Goal: Information Seeking & Learning: Learn about a topic

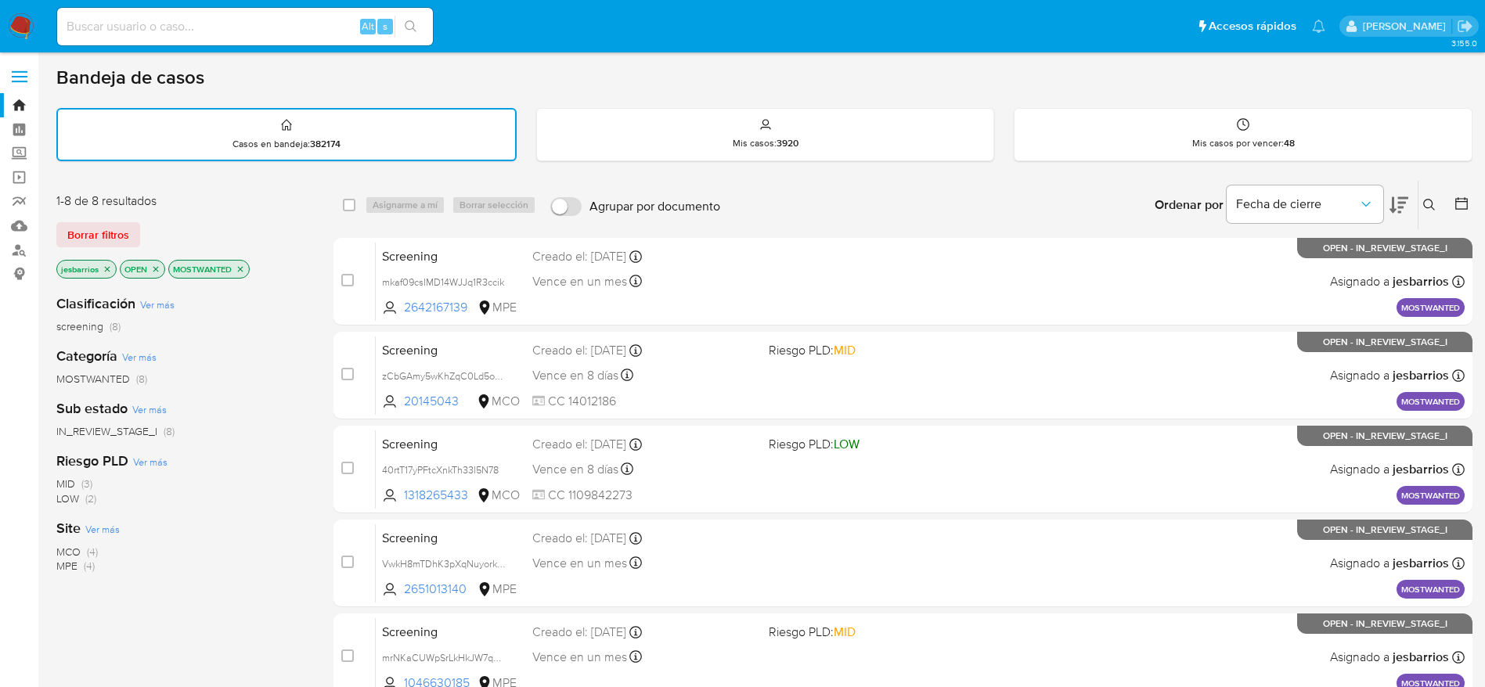
scroll to position [362, 0]
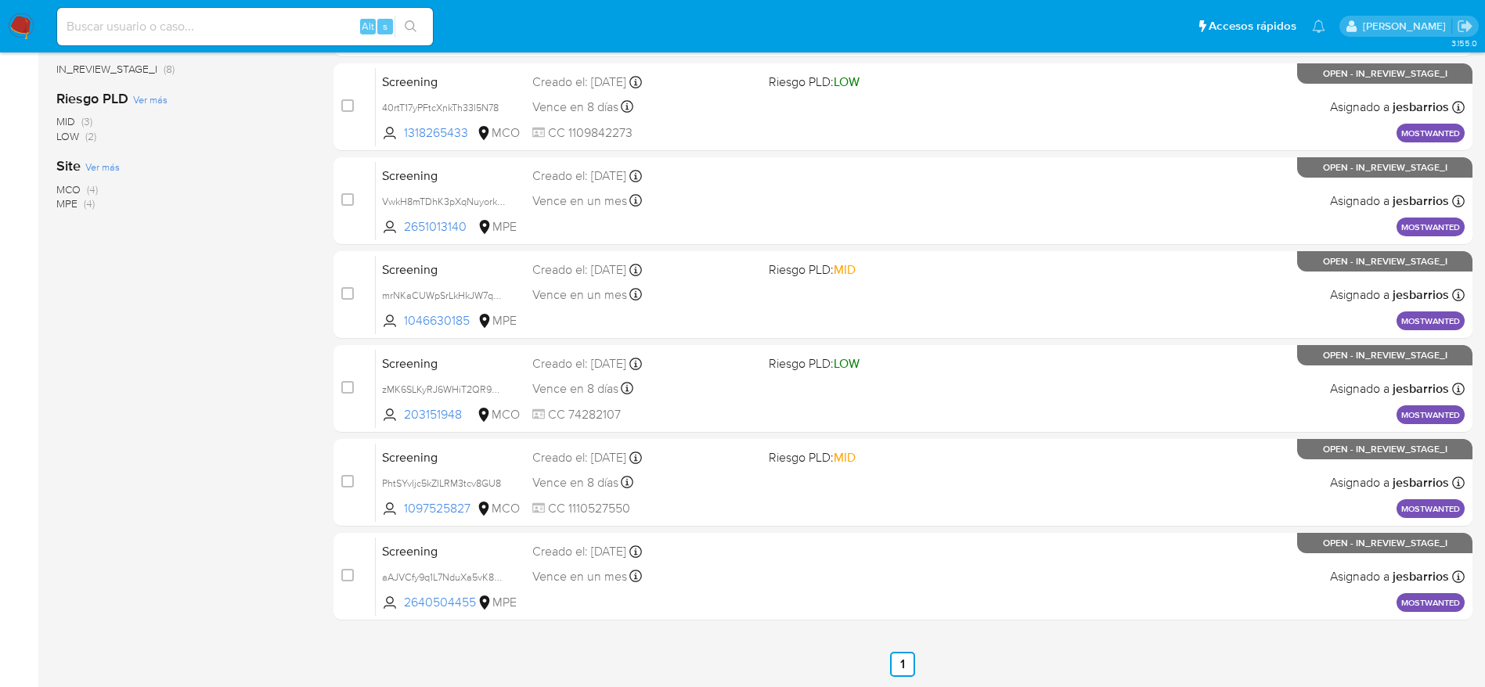
click at [20, 23] on img at bounding box center [21, 26] width 27 height 27
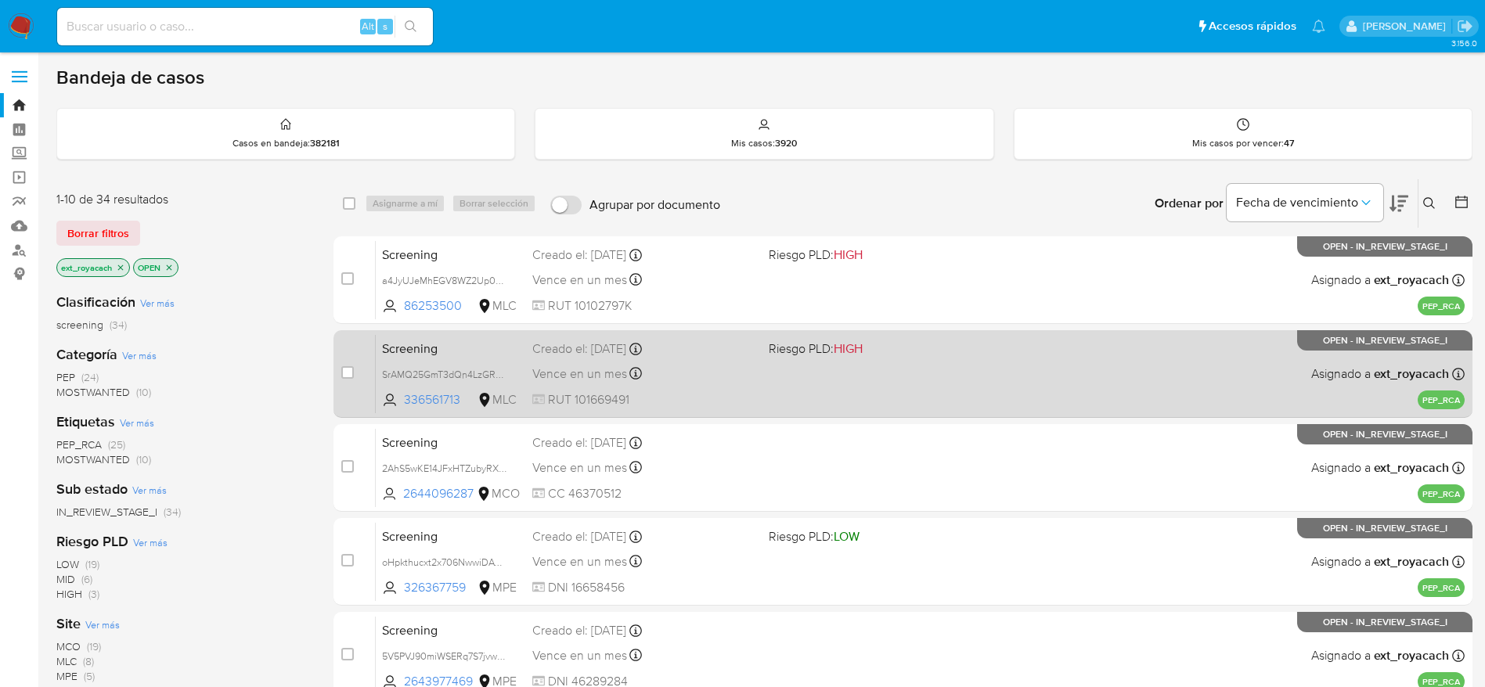
scroll to position [549, 0]
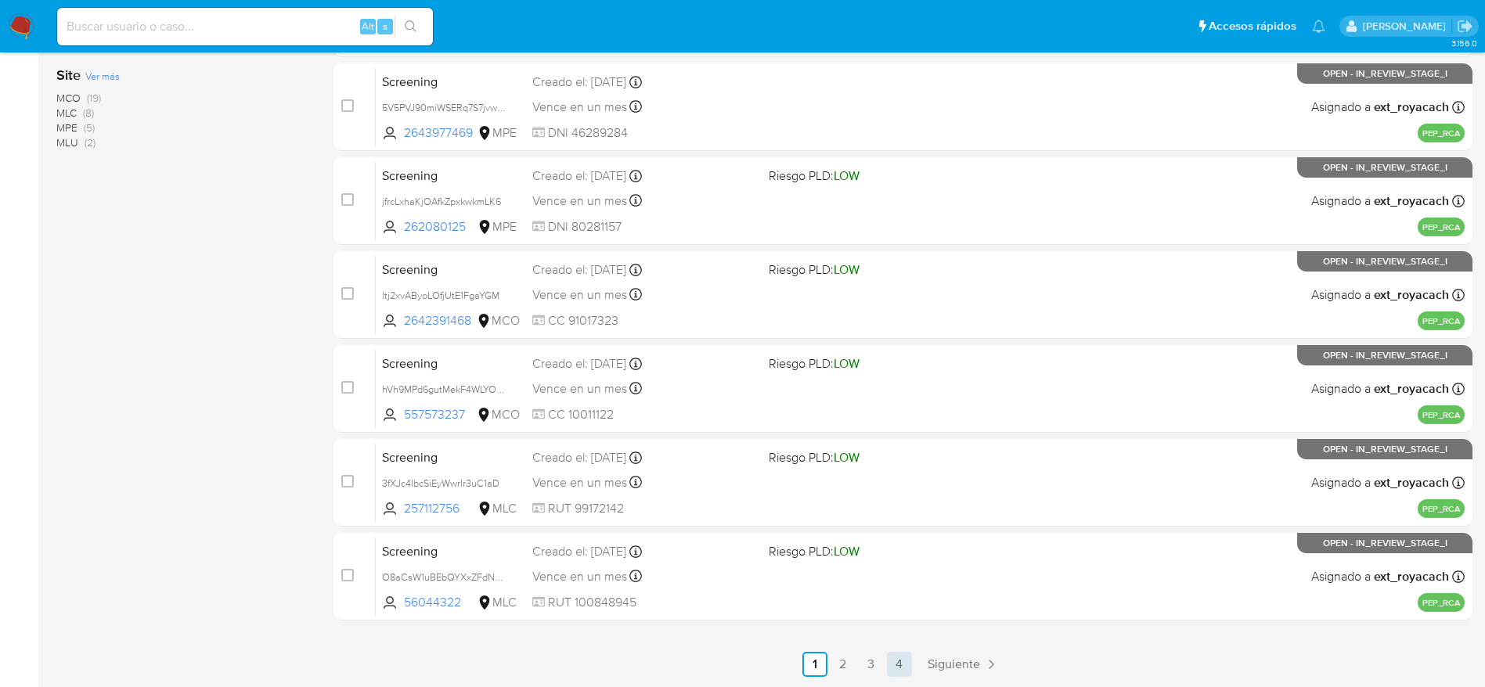
click at [908, 661] on link "4" at bounding box center [899, 664] width 25 height 25
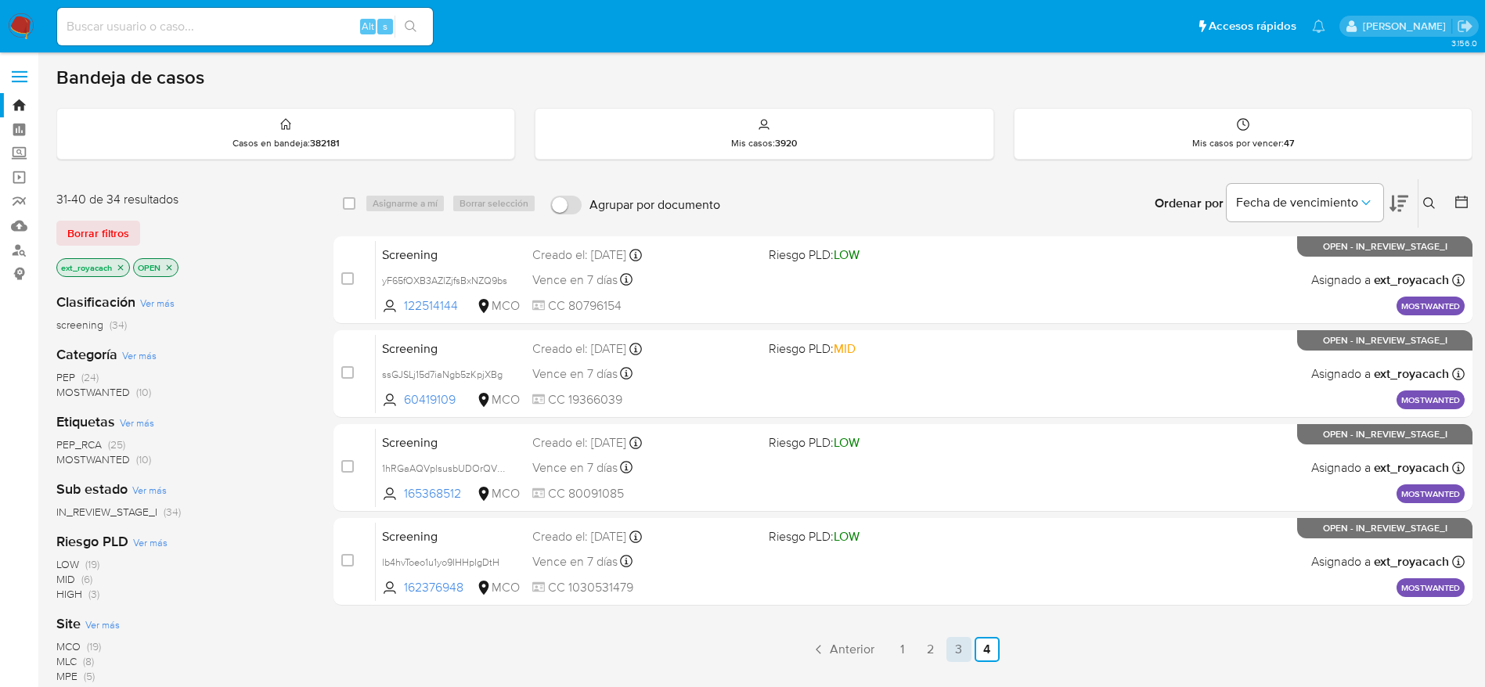
click at [957, 646] on link "3" at bounding box center [958, 649] width 25 height 25
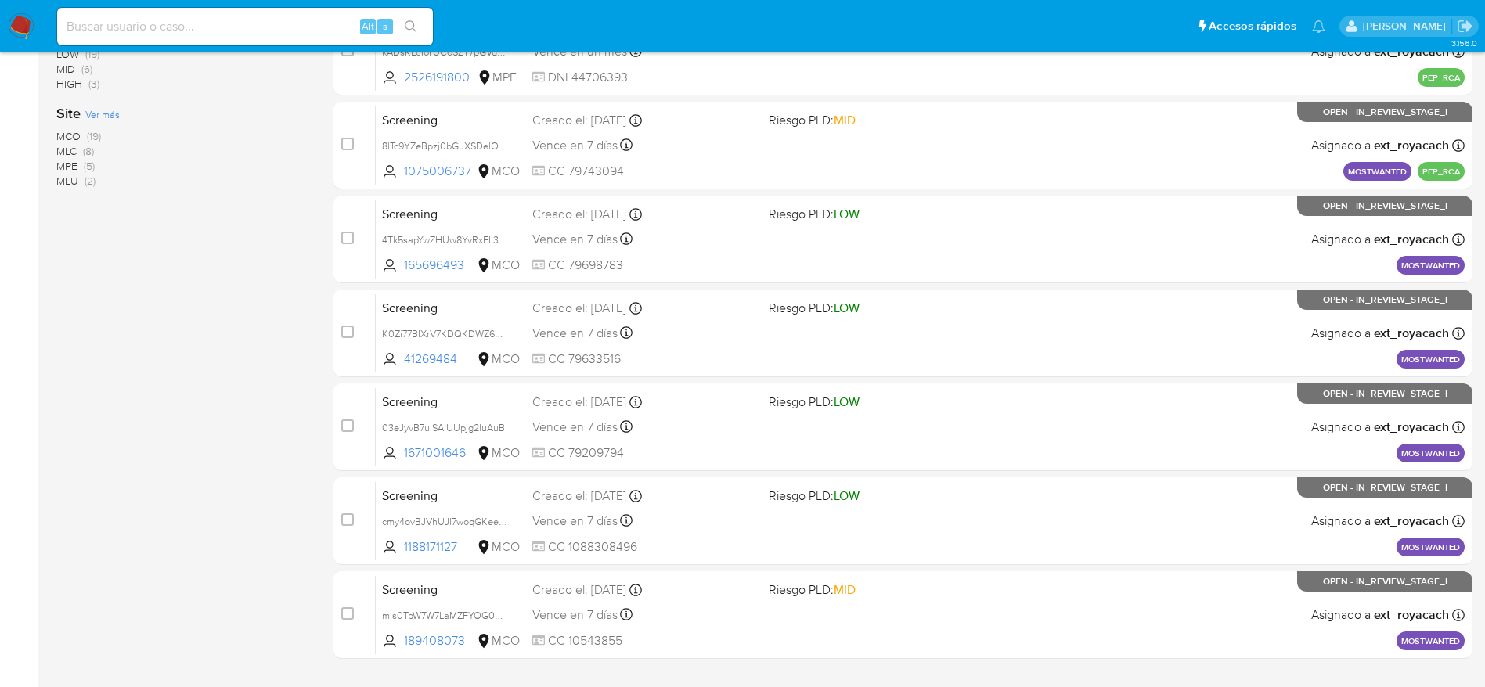
scroll to position [549, 0]
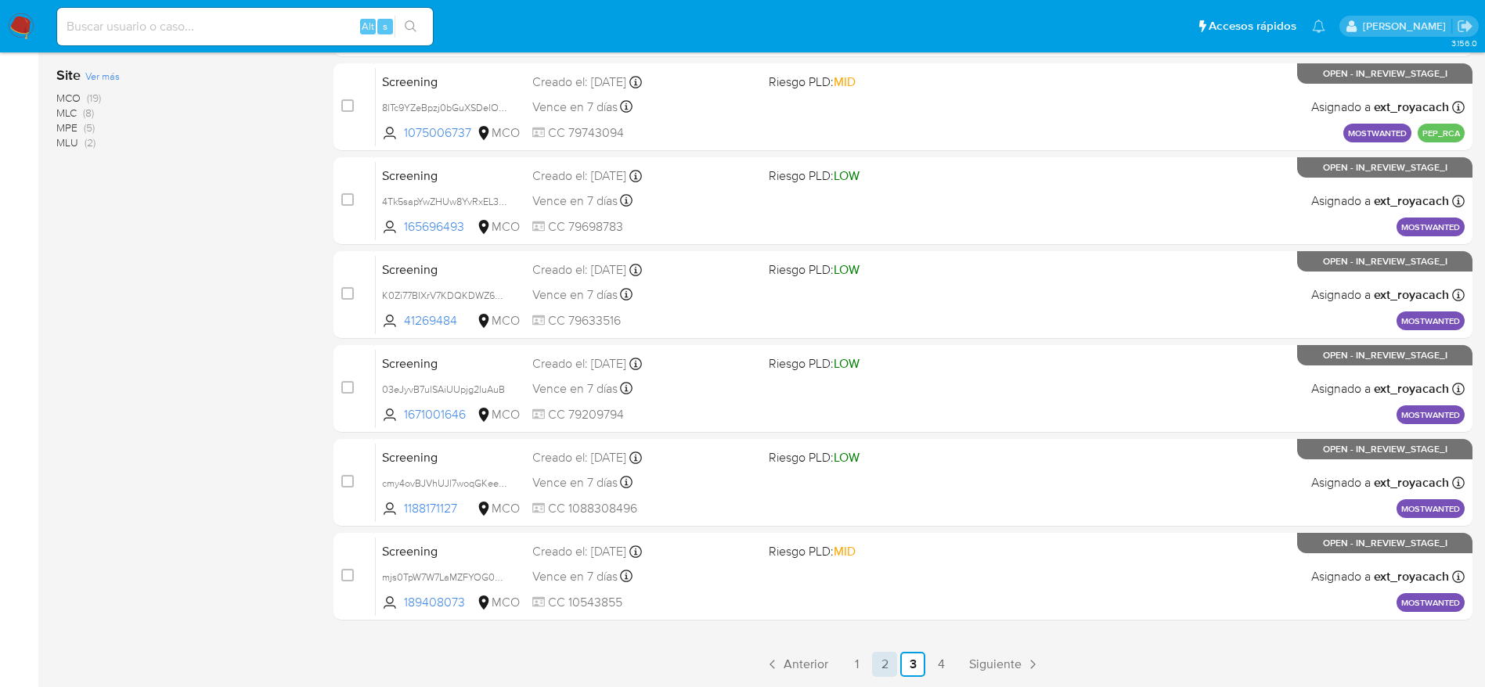
click at [885, 664] on link "2" at bounding box center [884, 664] width 25 height 25
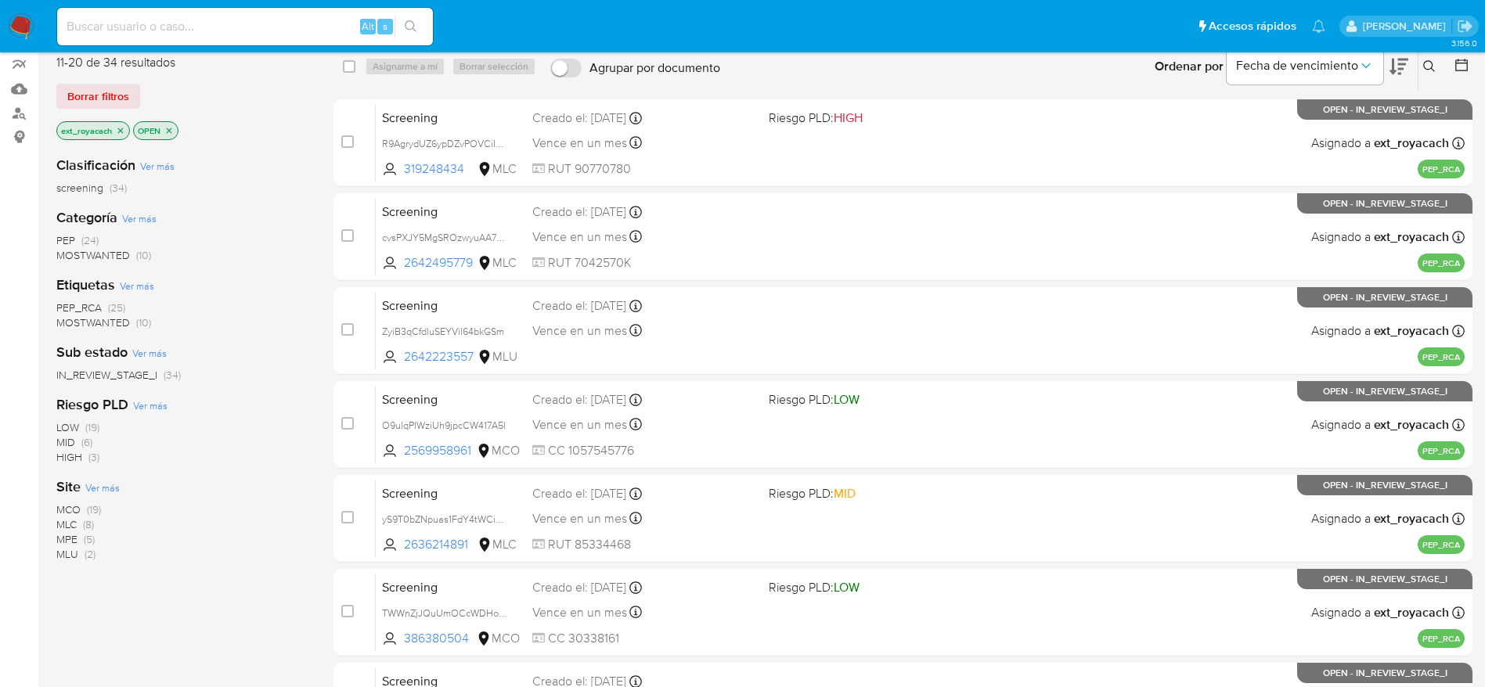
scroll to position [135, 0]
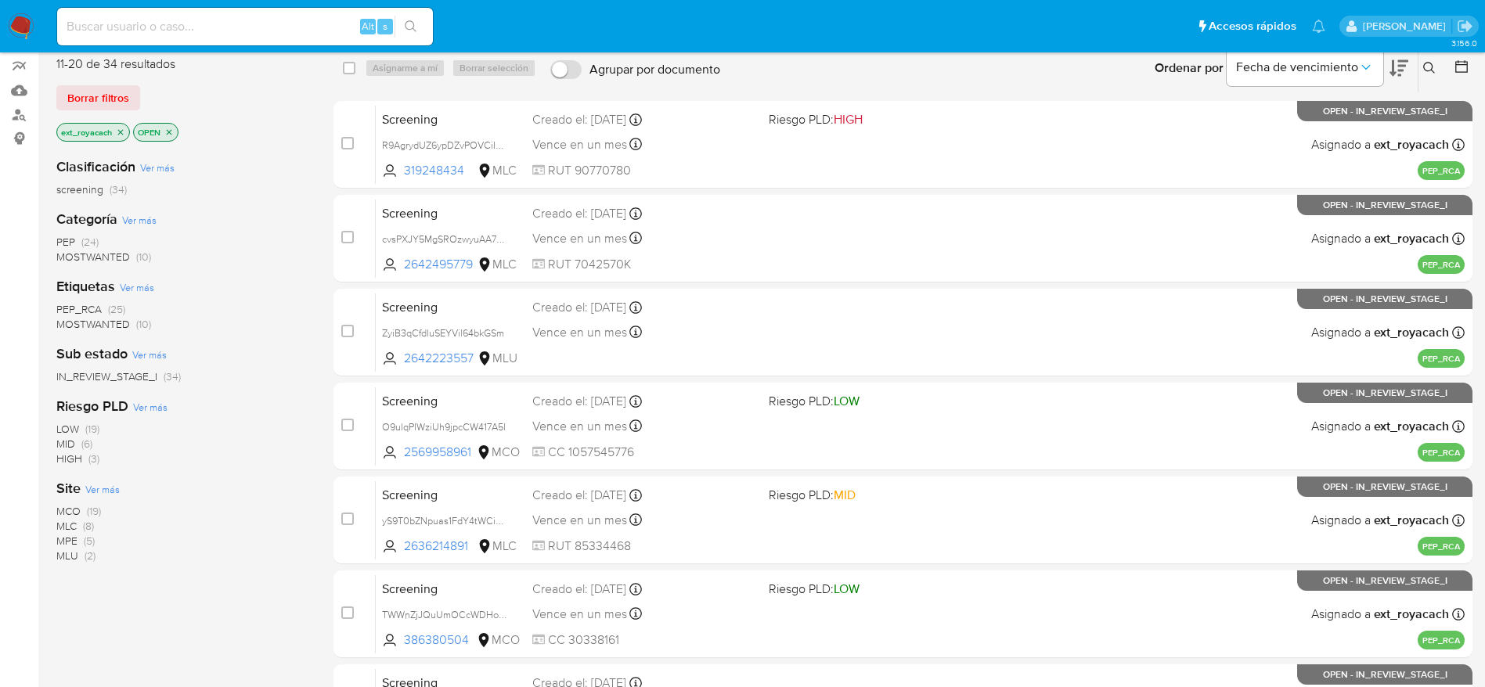
click at [124, 134] on icon "close-filter" at bounding box center [120, 132] width 9 height 9
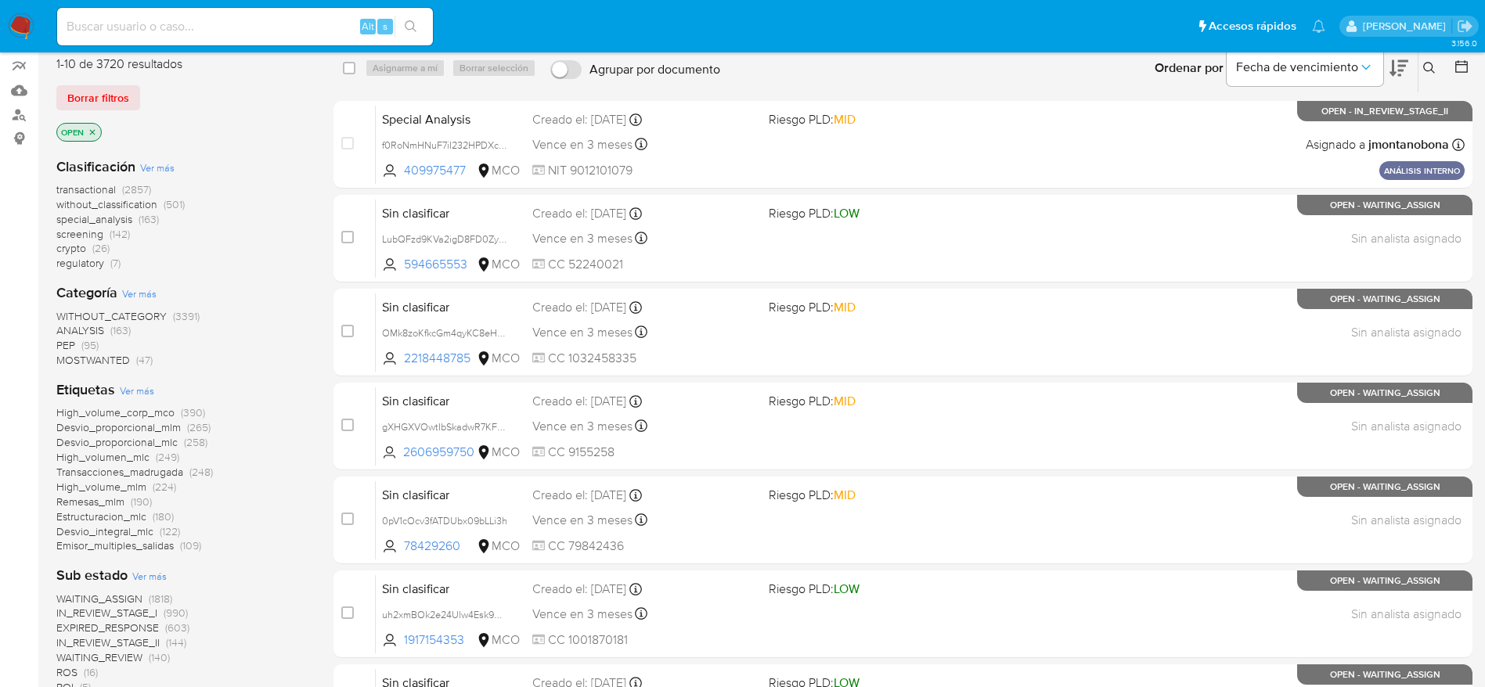
click at [69, 356] on span "MOSTWANTED" at bounding box center [93, 360] width 74 height 16
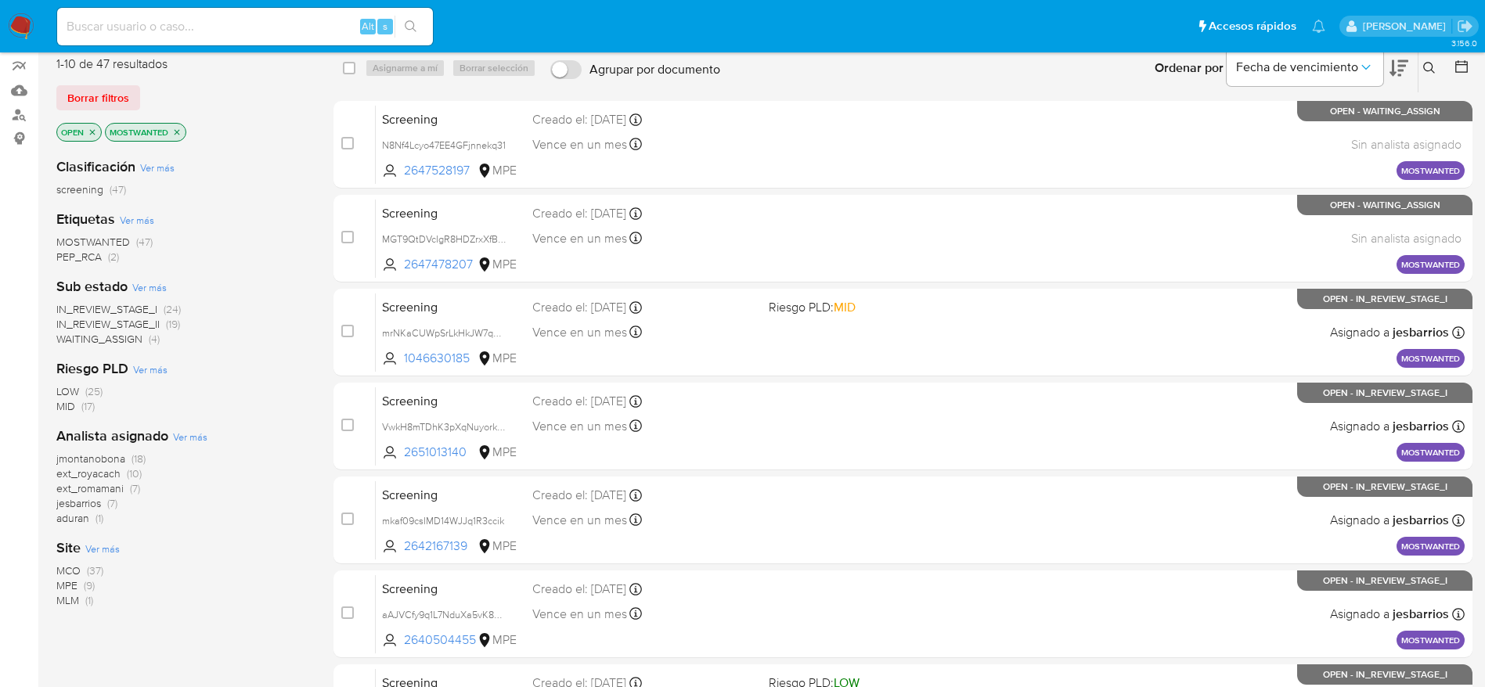
click at [93, 133] on icon "close-filter" at bounding box center [92, 132] width 9 height 9
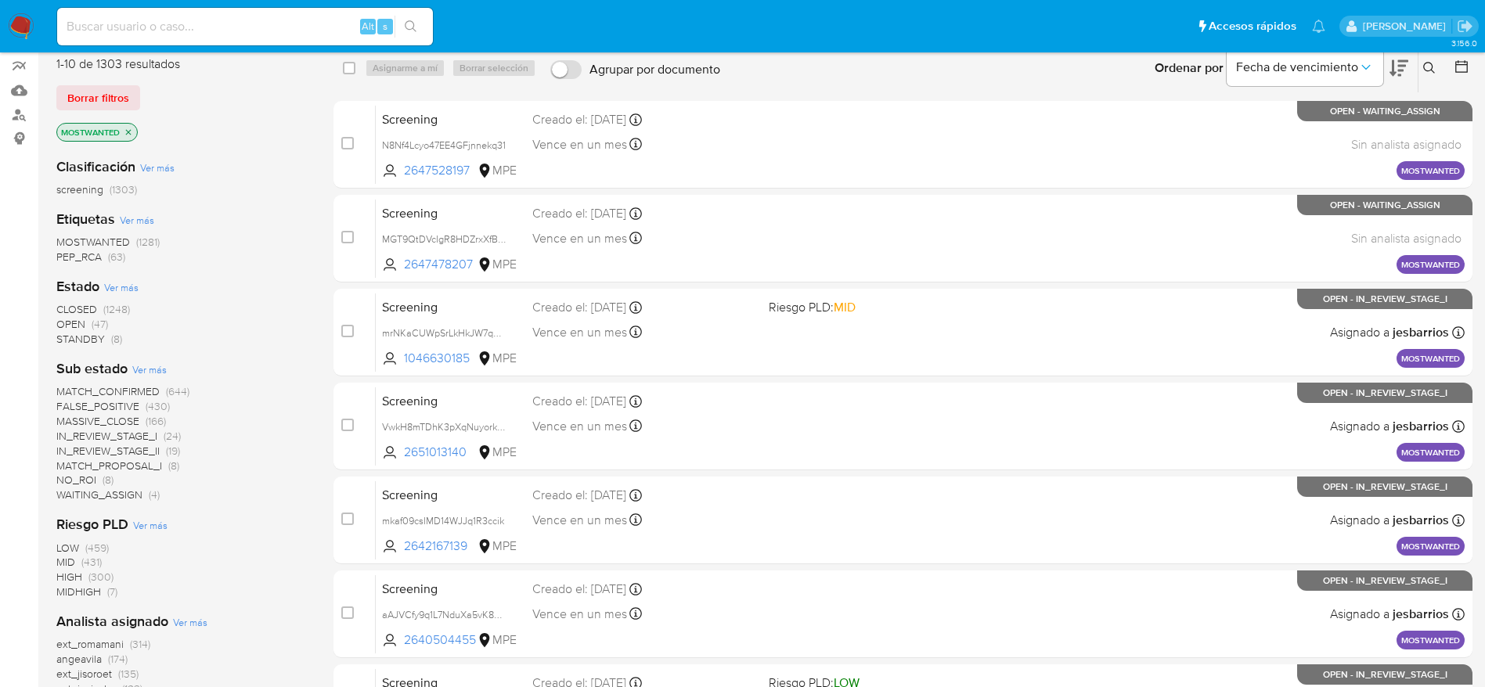
click at [85, 325] on span "OPEN (47)" at bounding box center [82, 324] width 52 height 15
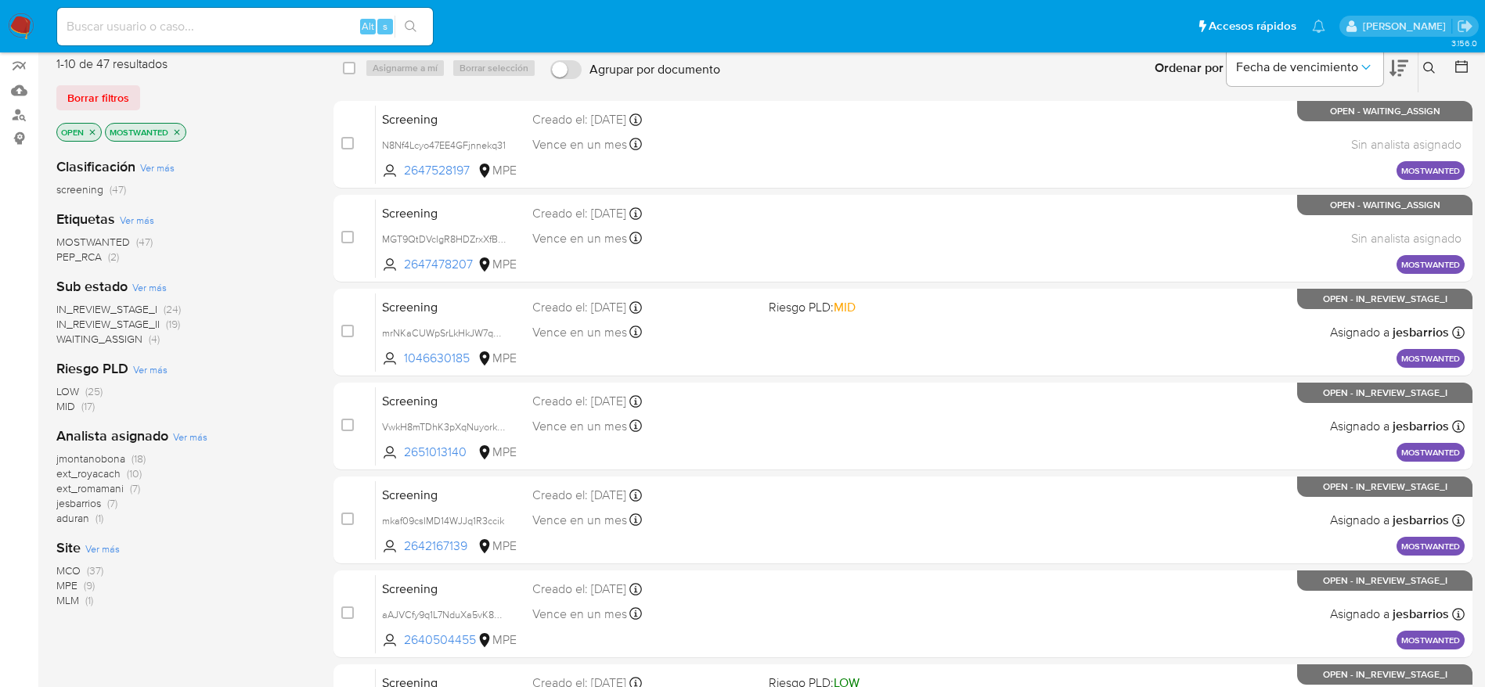
click at [94, 135] on icon "close-filter" at bounding box center [92, 132] width 9 height 9
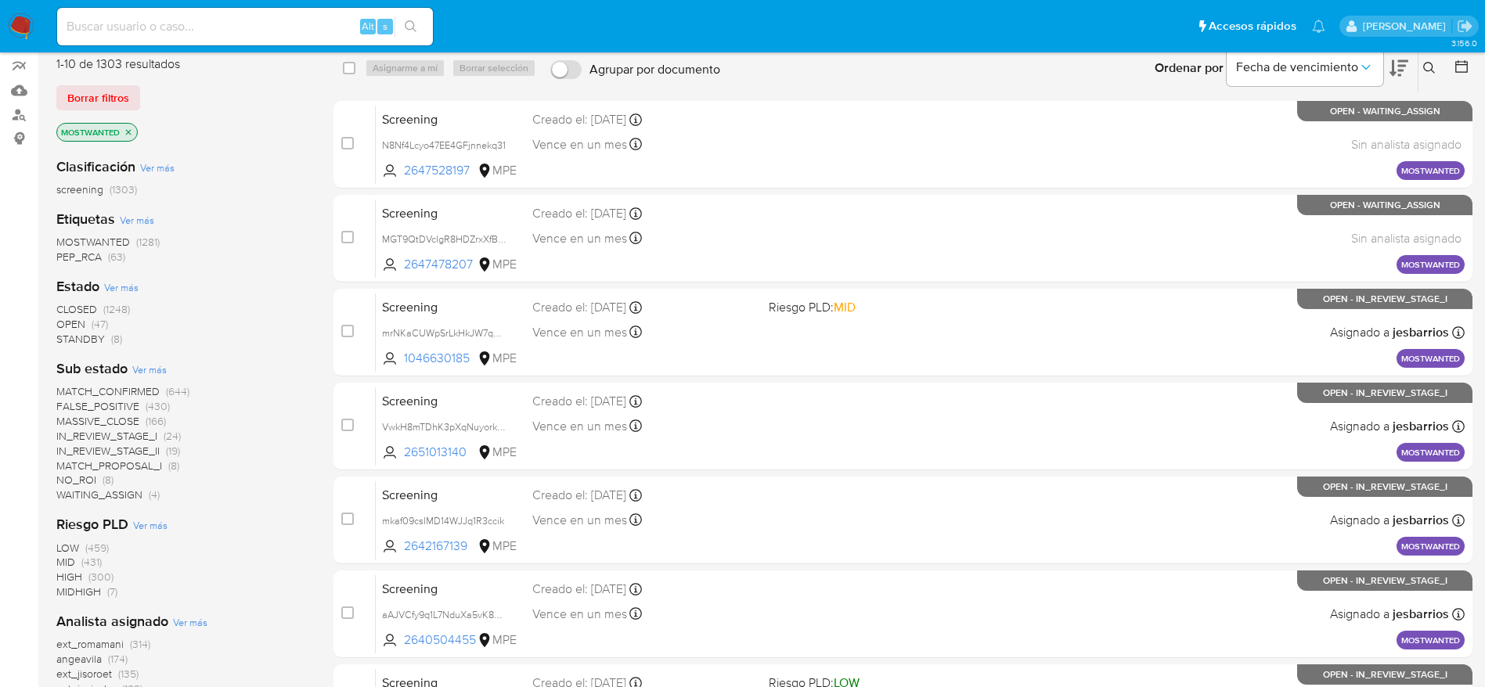
click at [84, 305] on span "CLOSED" at bounding box center [76, 309] width 41 height 16
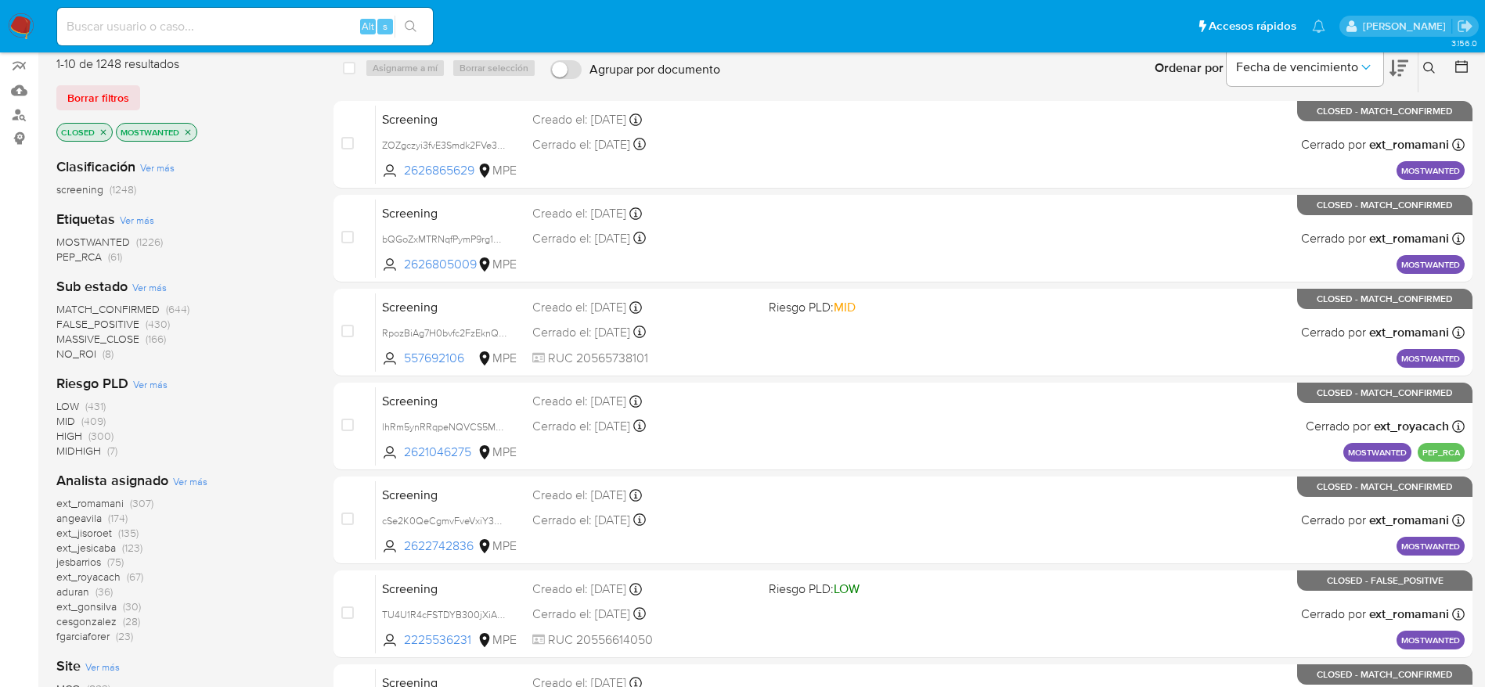
click at [99, 503] on span "ext_romamani" at bounding box center [89, 503] width 67 height 16
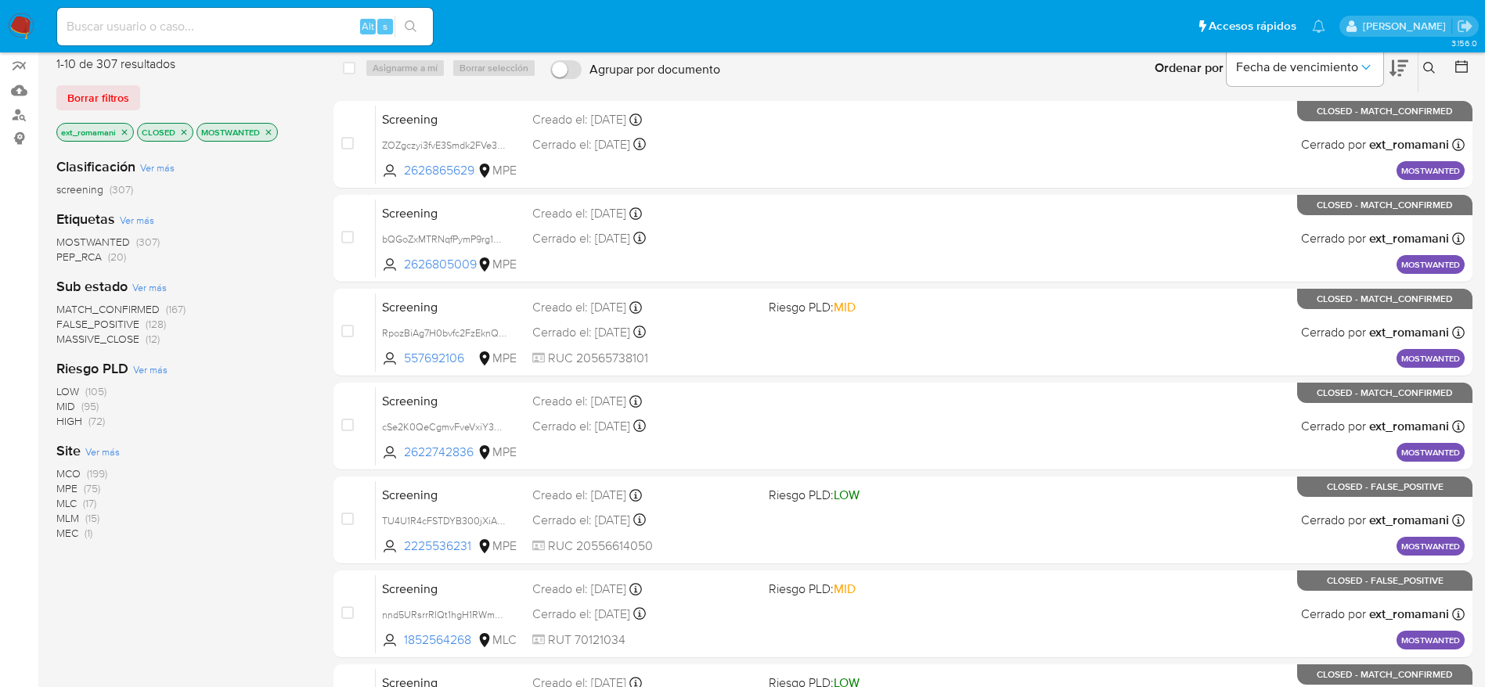
click at [74, 474] on span "MCO" at bounding box center [68, 474] width 24 height 16
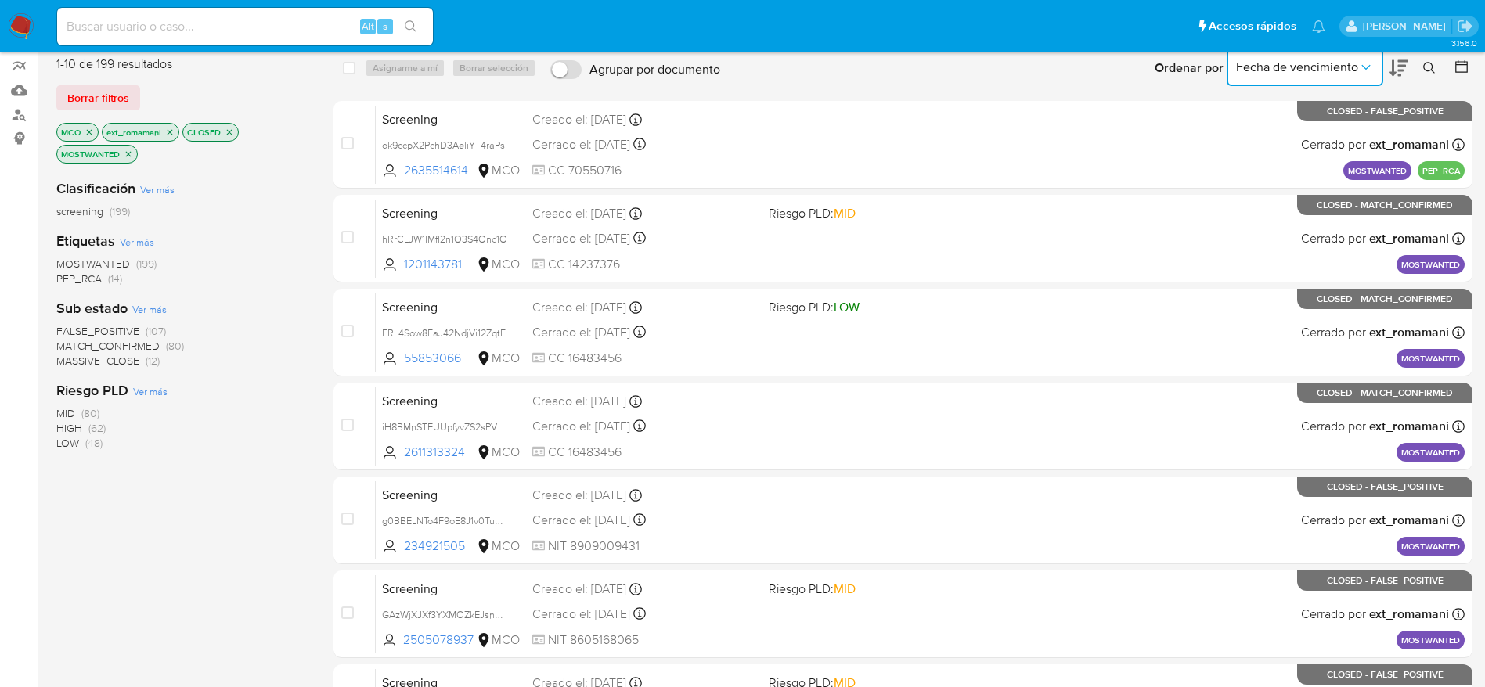
click at [1334, 62] on span "Fecha de vencimiento" at bounding box center [1297, 67] width 122 height 16
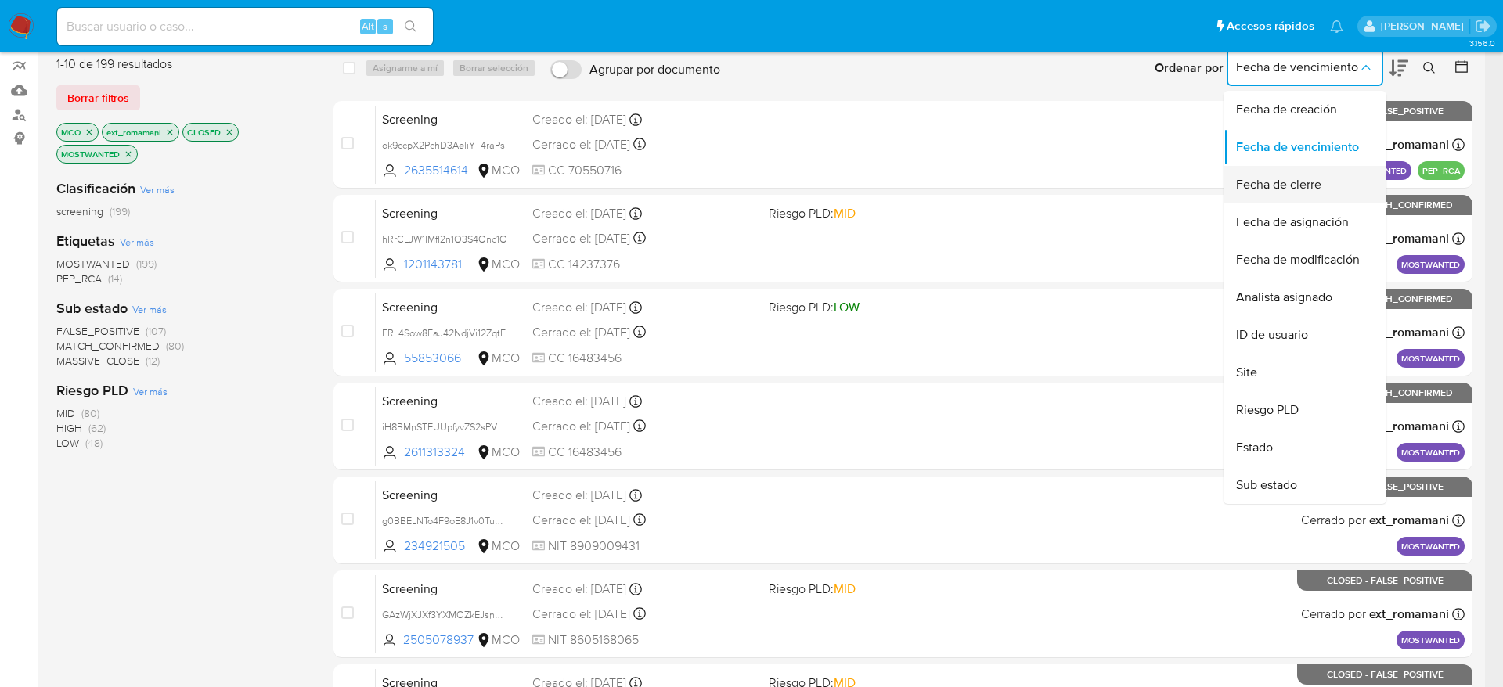
click at [1288, 182] on span "Fecha de cierre" at bounding box center [1278, 185] width 85 height 16
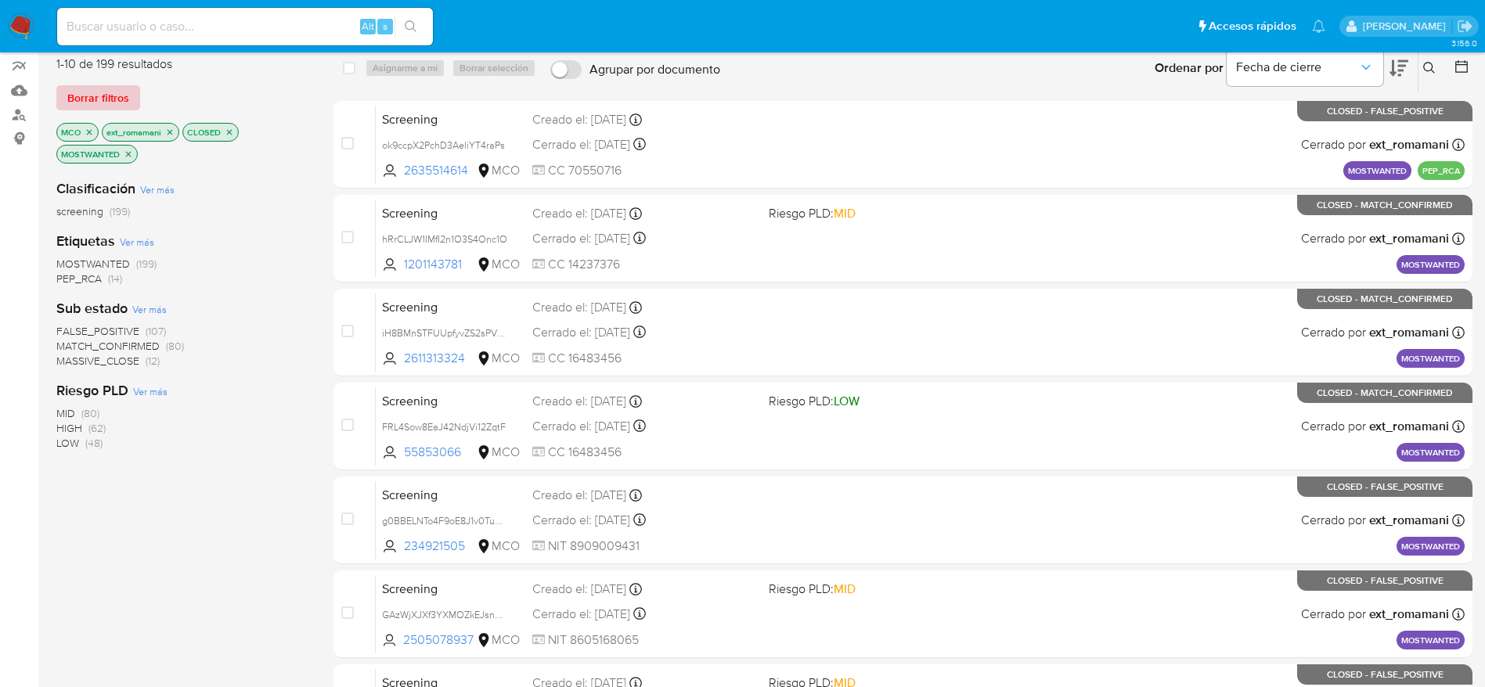
click at [125, 105] on span "Borrar filtros" at bounding box center [98, 98] width 62 height 22
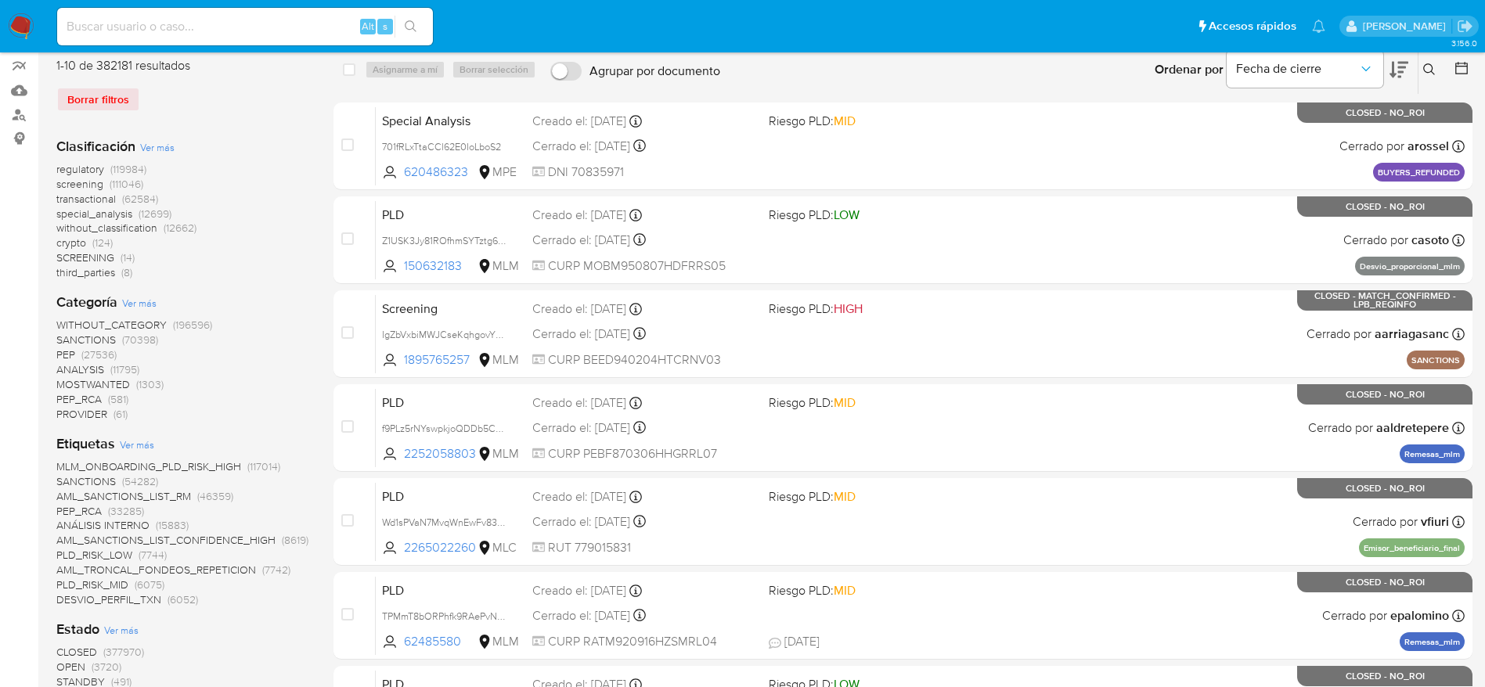
click at [1422, 63] on button at bounding box center [1431, 69] width 26 height 19
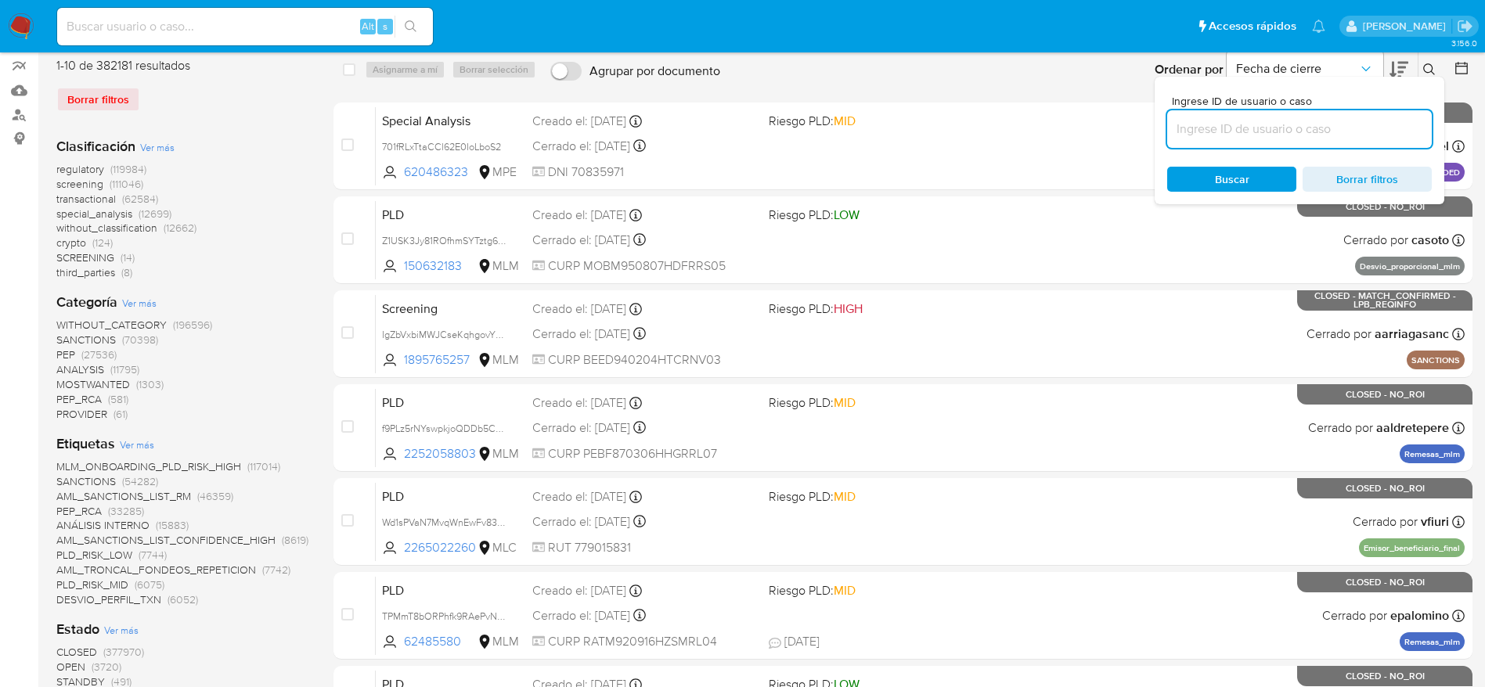
click at [1320, 124] on input at bounding box center [1299, 129] width 265 height 20
type input "m5Y5AtQZXWxOp46N4IaZZj8a"
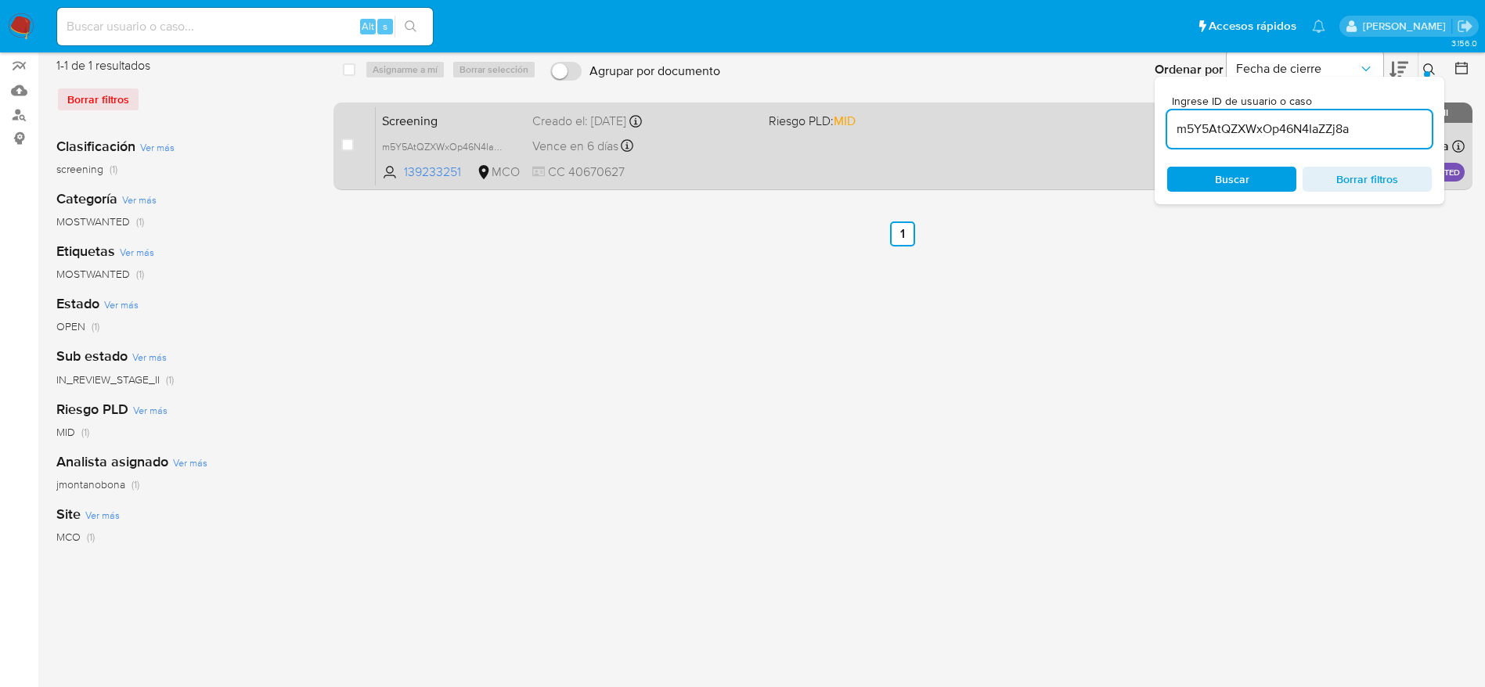
click at [737, 142] on div "Vence en 6 días Vence el 01/09/2025 07:06:33" at bounding box center [644, 145] width 224 height 21
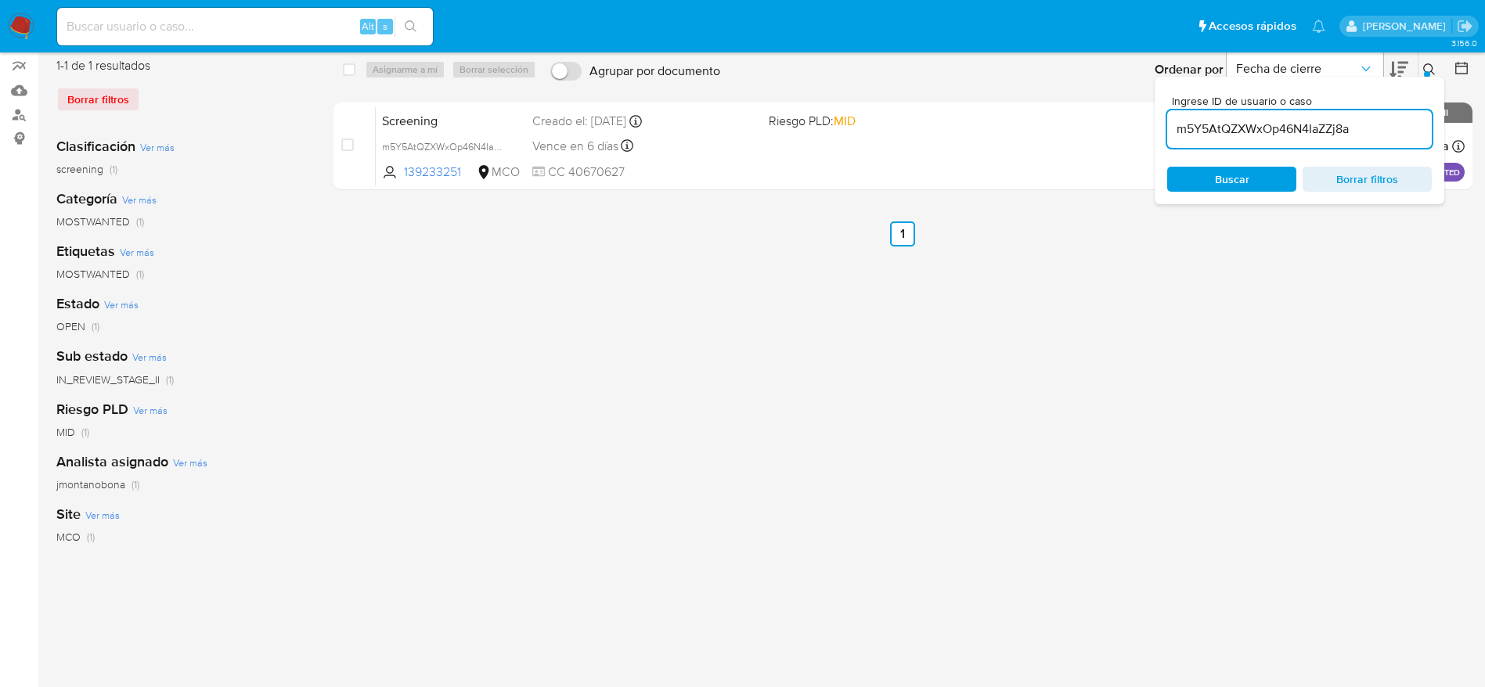
click at [31, 23] on img at bounding box center [21, 26] width 27 height 27
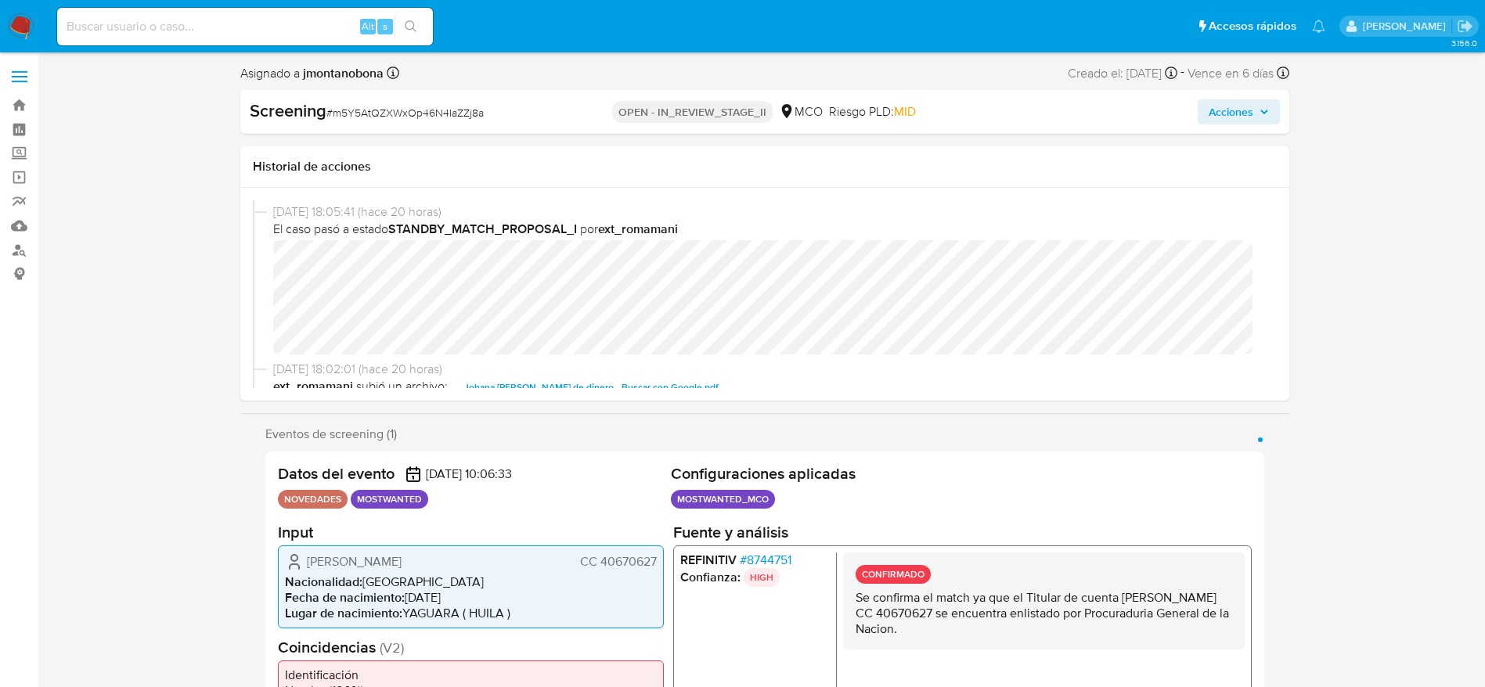
select select "10"
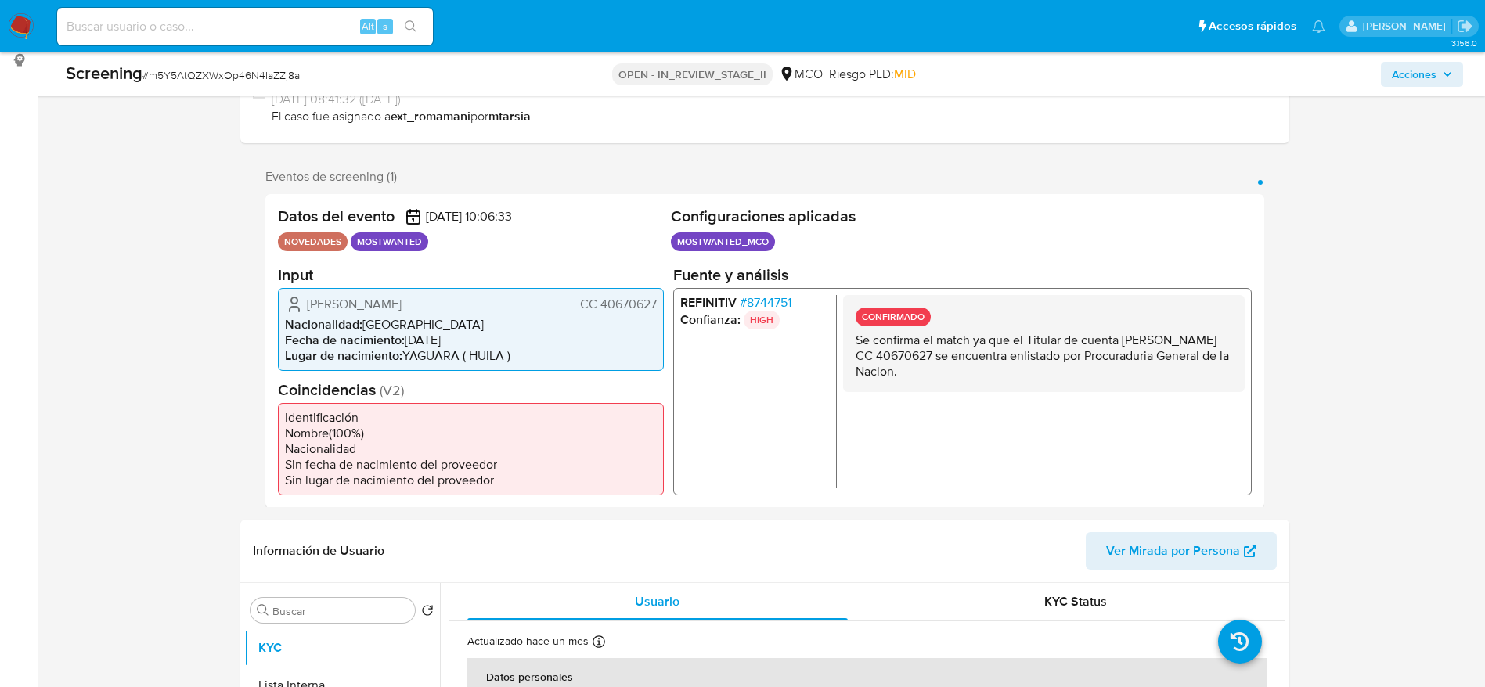
scroll to position [235, 0]
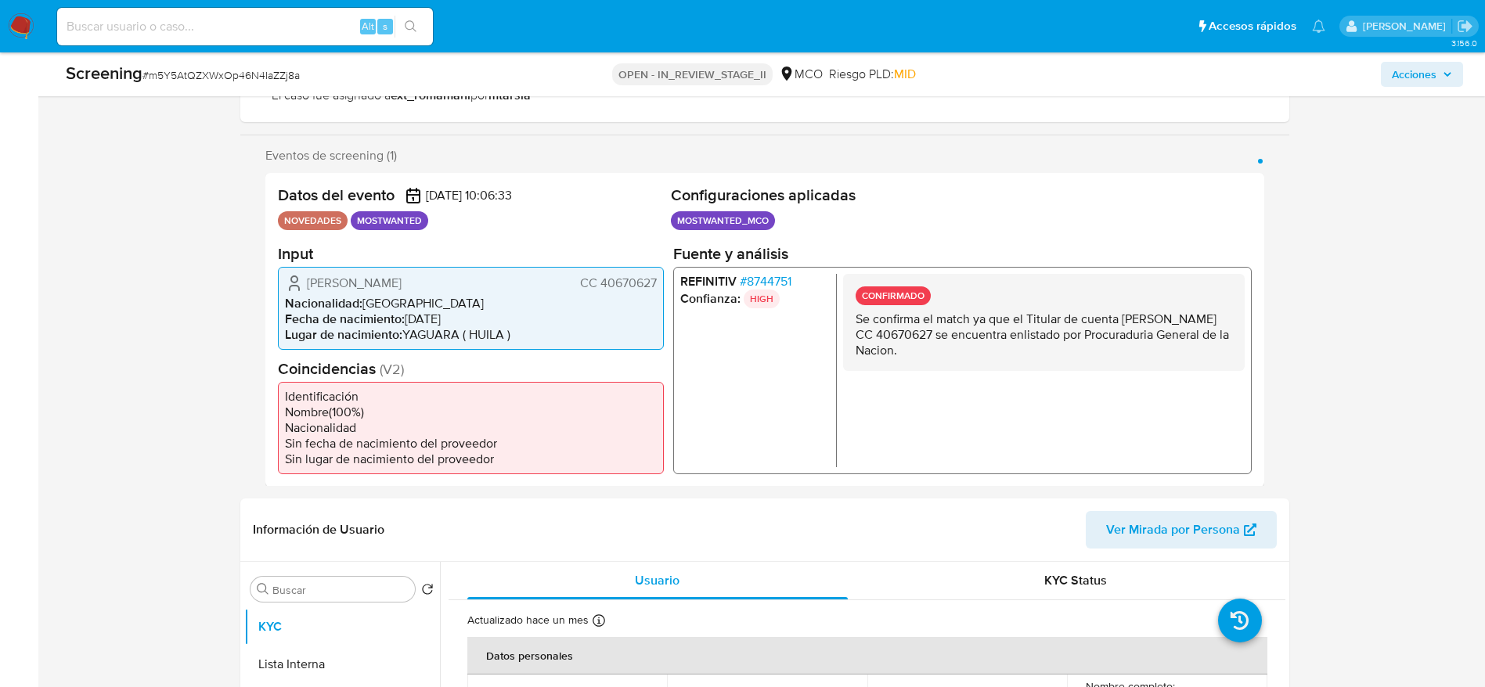
click at [746, 276] on span "# 8744751" at bounding box center [765, 281] width 52 height 16
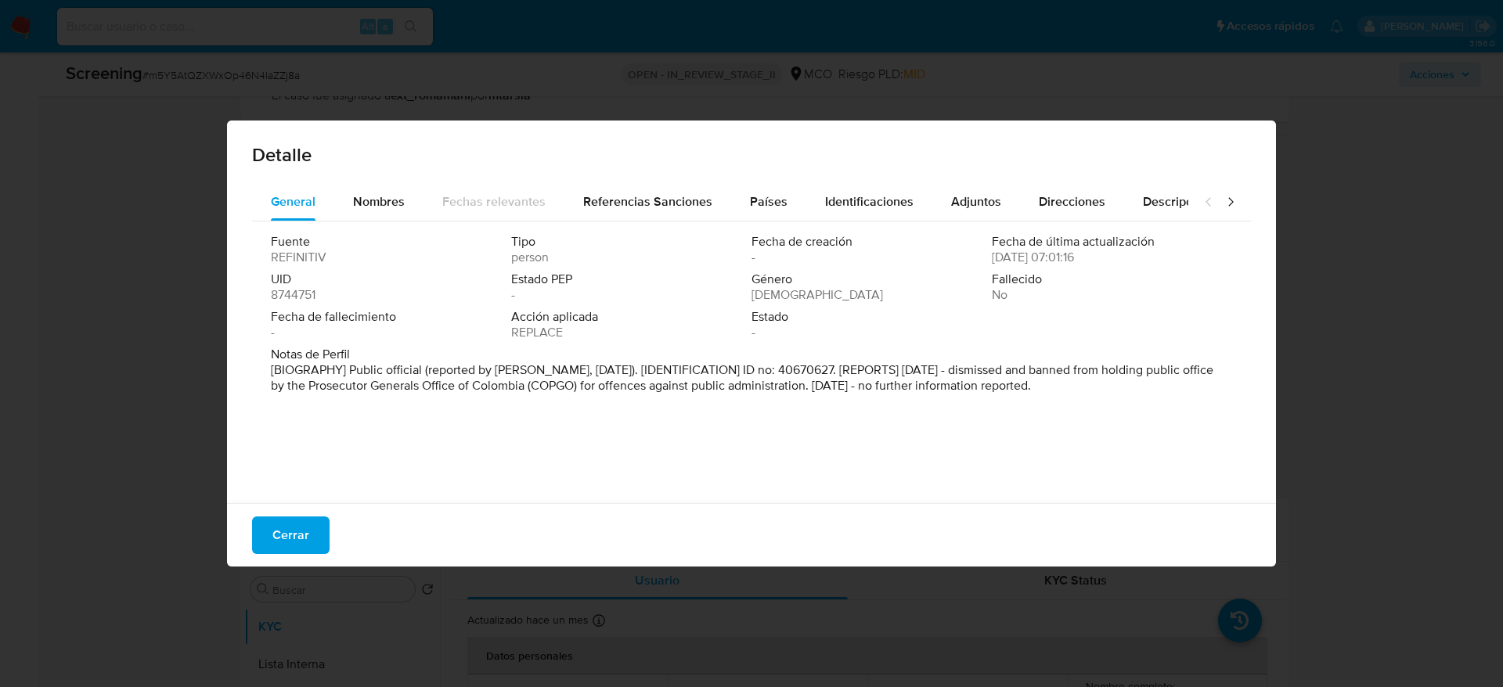
drag, startPoint x: 896, startPoint y: 370, endPoint x: 1177, endPoint y: 401, distance: 282.7
click at [1177, 401] on div "Fuente REFINITIV Tipo person Fecha de creación - Fecha de última actualización …" at bounding box center [751, 359] width 999 height 274
click at [322, 531] on button "Cerrar" at bounding box center [290, 536] width 77 height 38
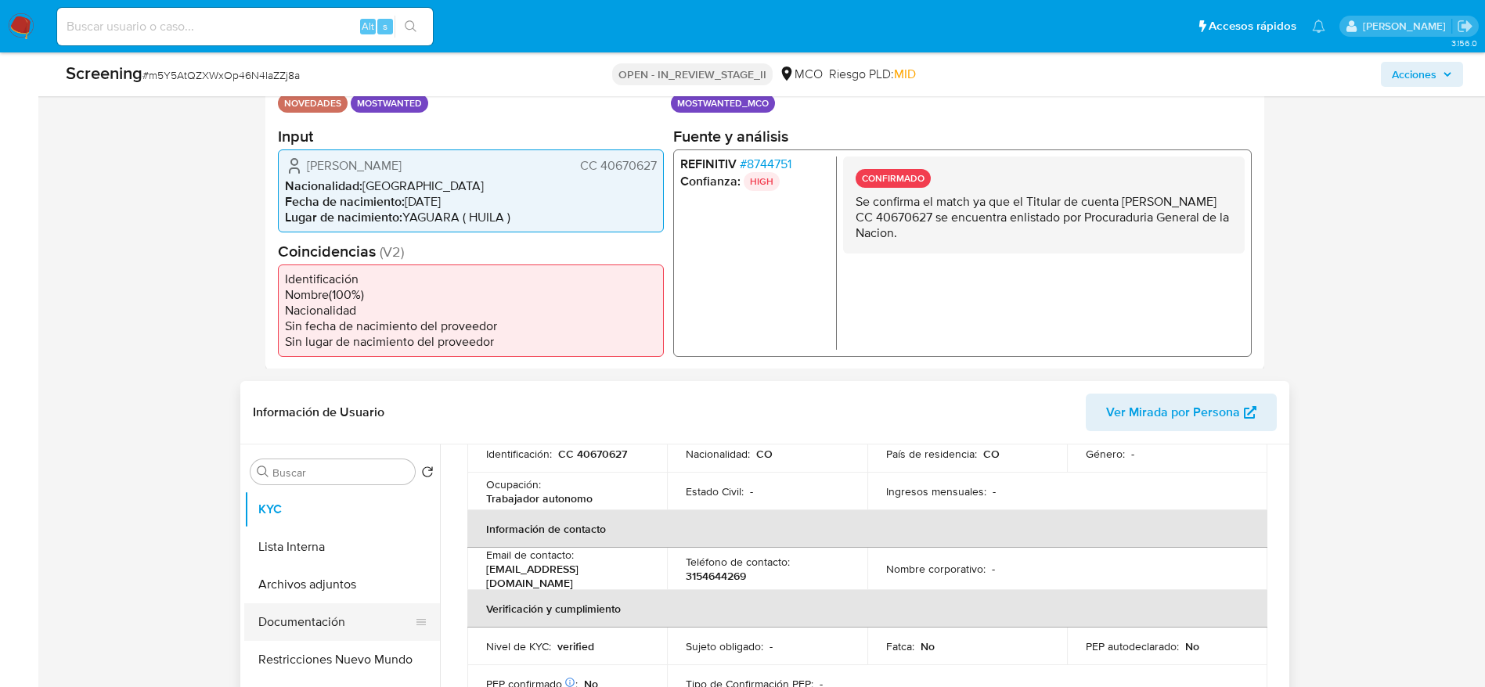
click at [315, 621] on button "Documentación" at bounding box center [335, 622] width 183 height 38
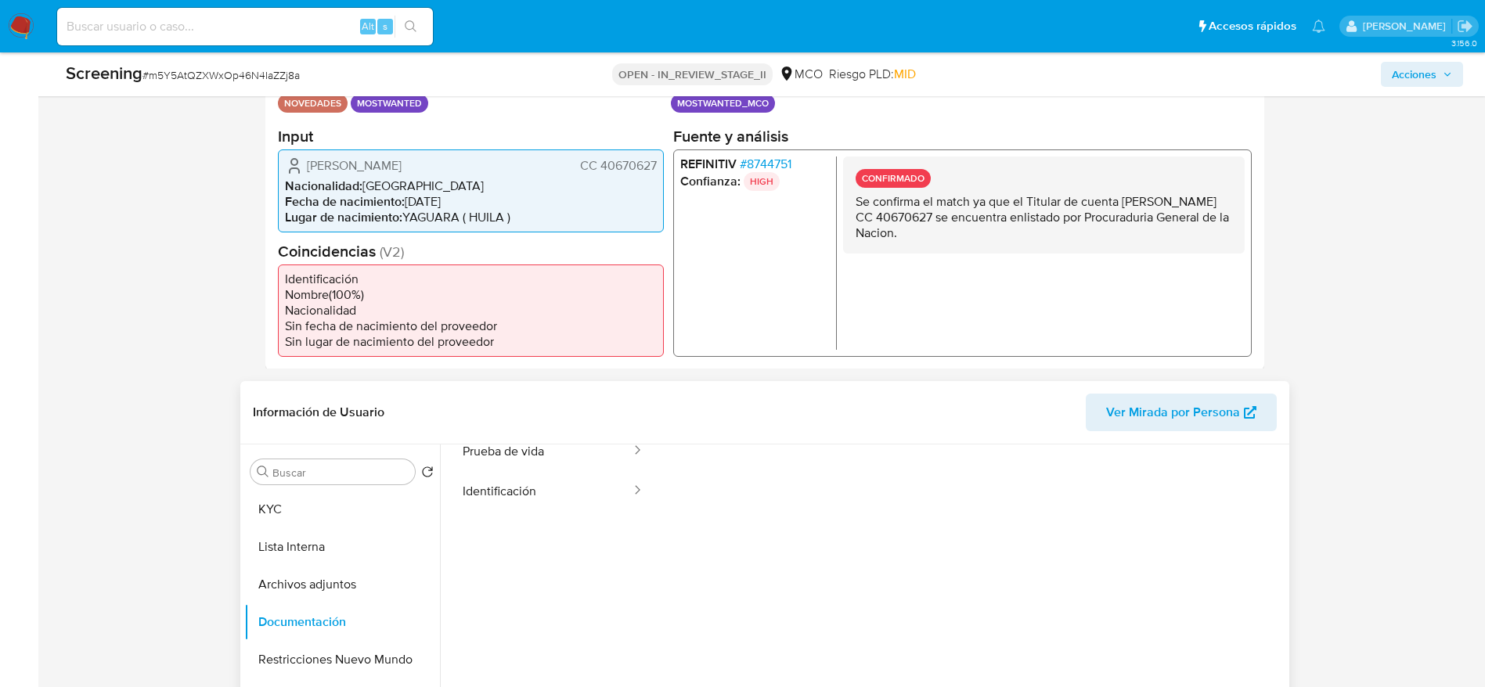
scroll to position [117, 0]
click at [307, 560] on button "Lista Interna" at bounding box center [335, 547] width 183 height 38
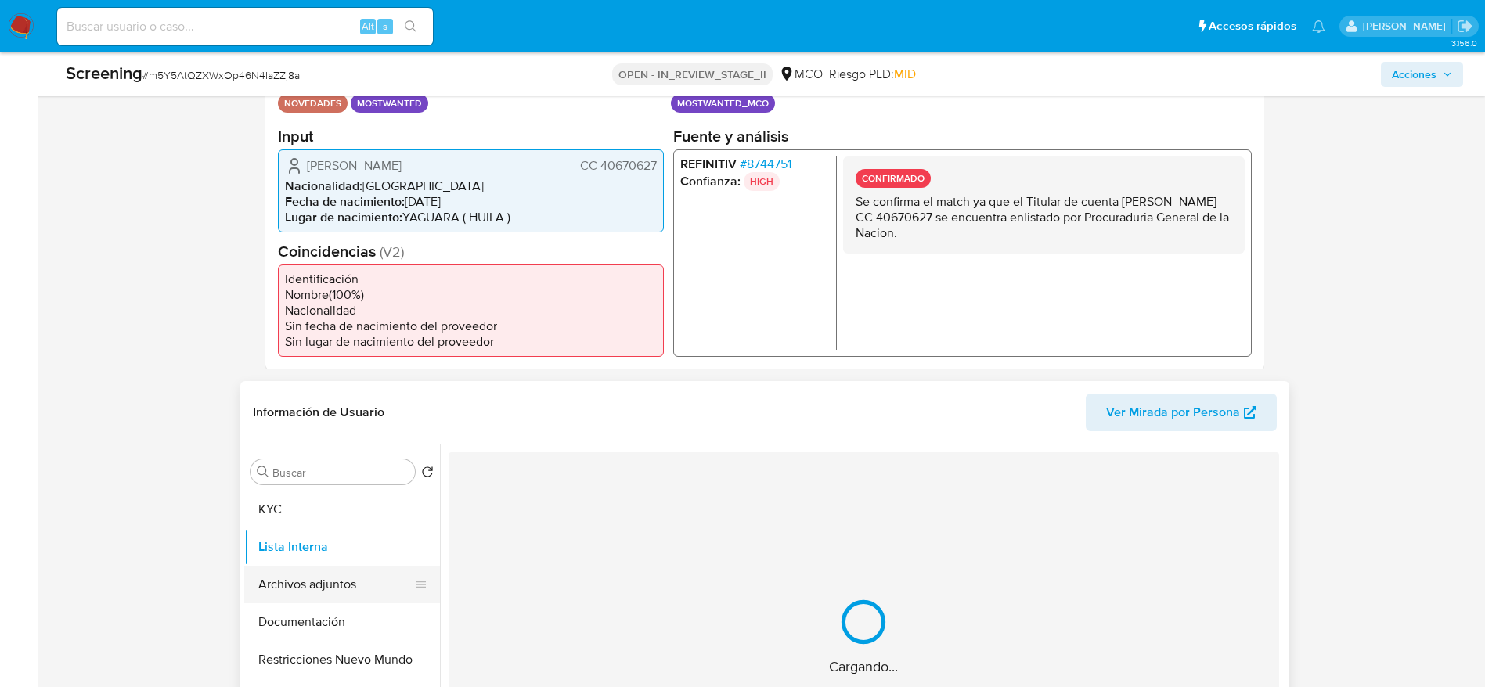
click at [307, 571] on button "Archivos adjuntos" at bounding box center [335, 585] width 183 height 38
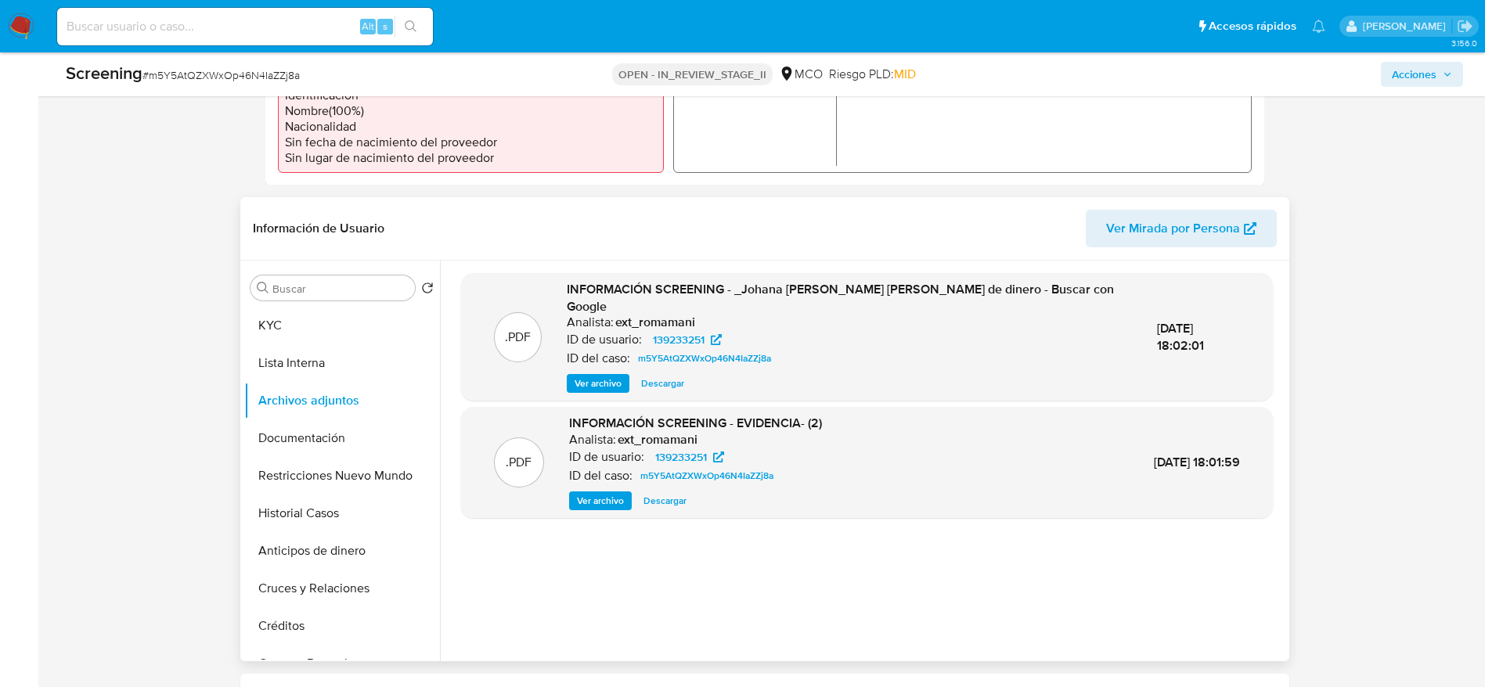
scroll to position [587, 0]
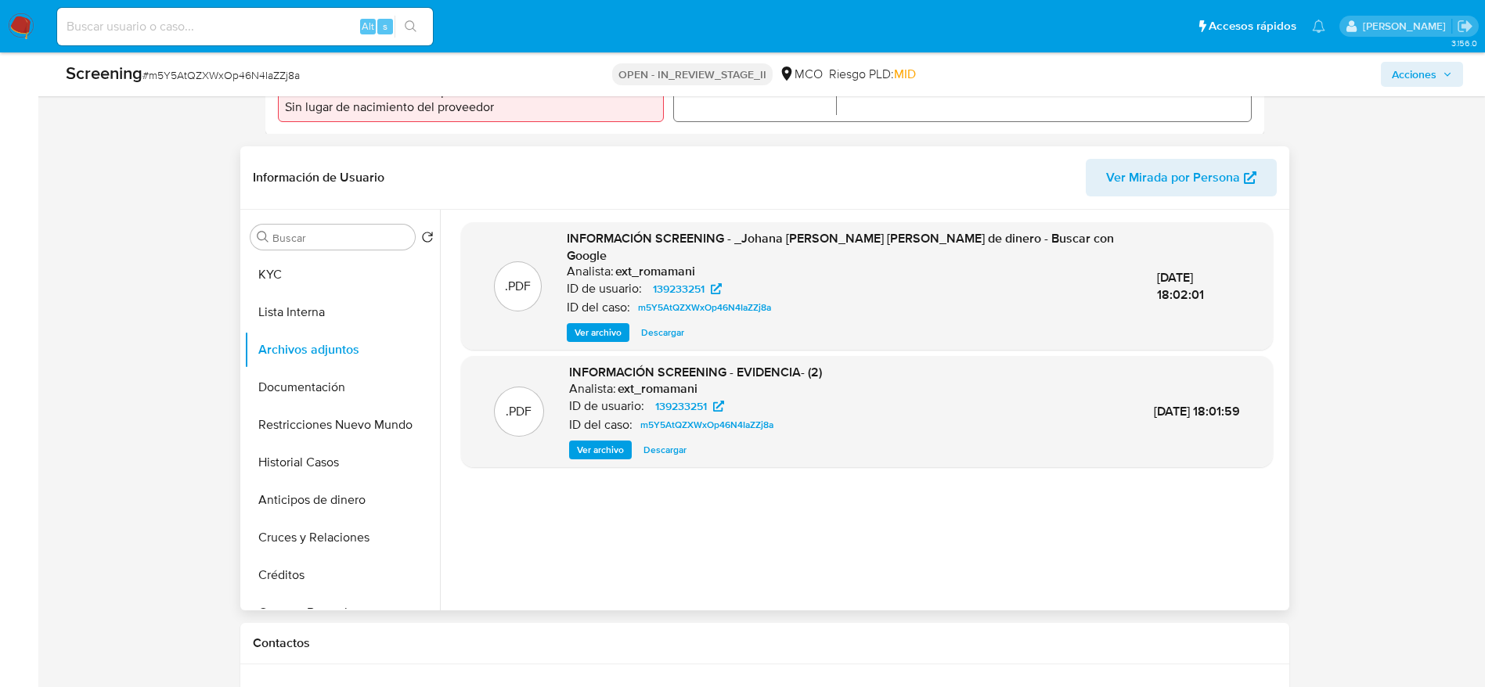
click at [609, 450] on span "Ver archivo" at bounding box center [600, 450] width 47 height 16
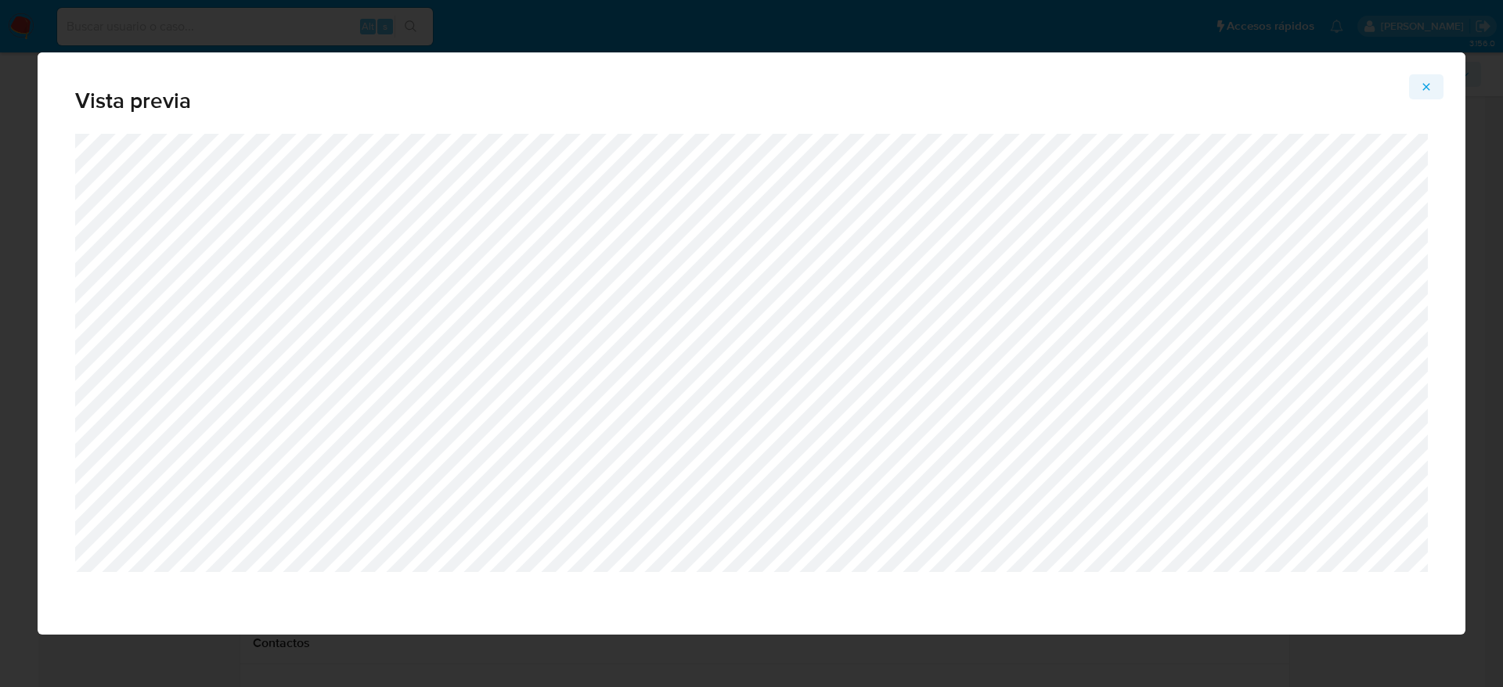
click at [1421, 90] on icon "Attachment preview" at bounding box center [1426, 87] width 13 height 13
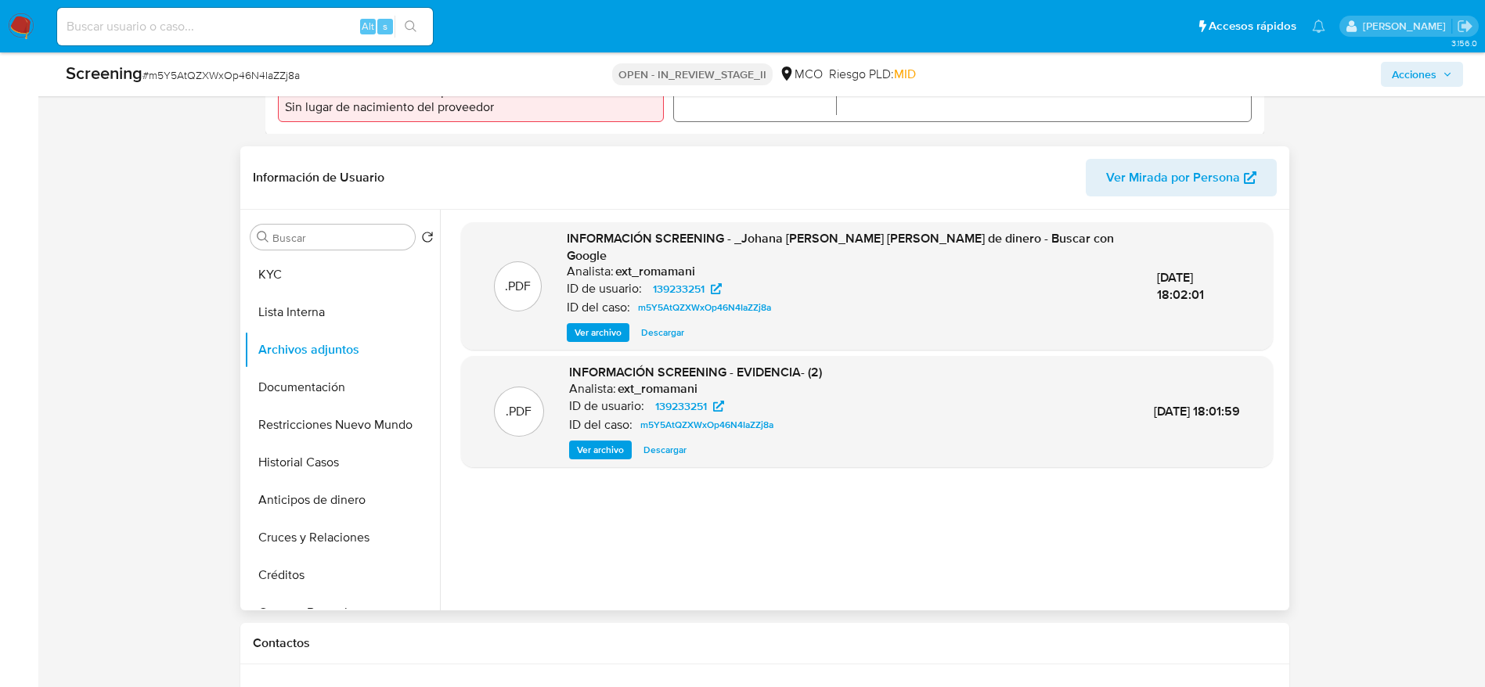
click at [639, 450] on button "Descargar" at bounding box center [665, 450] width 59 height 19
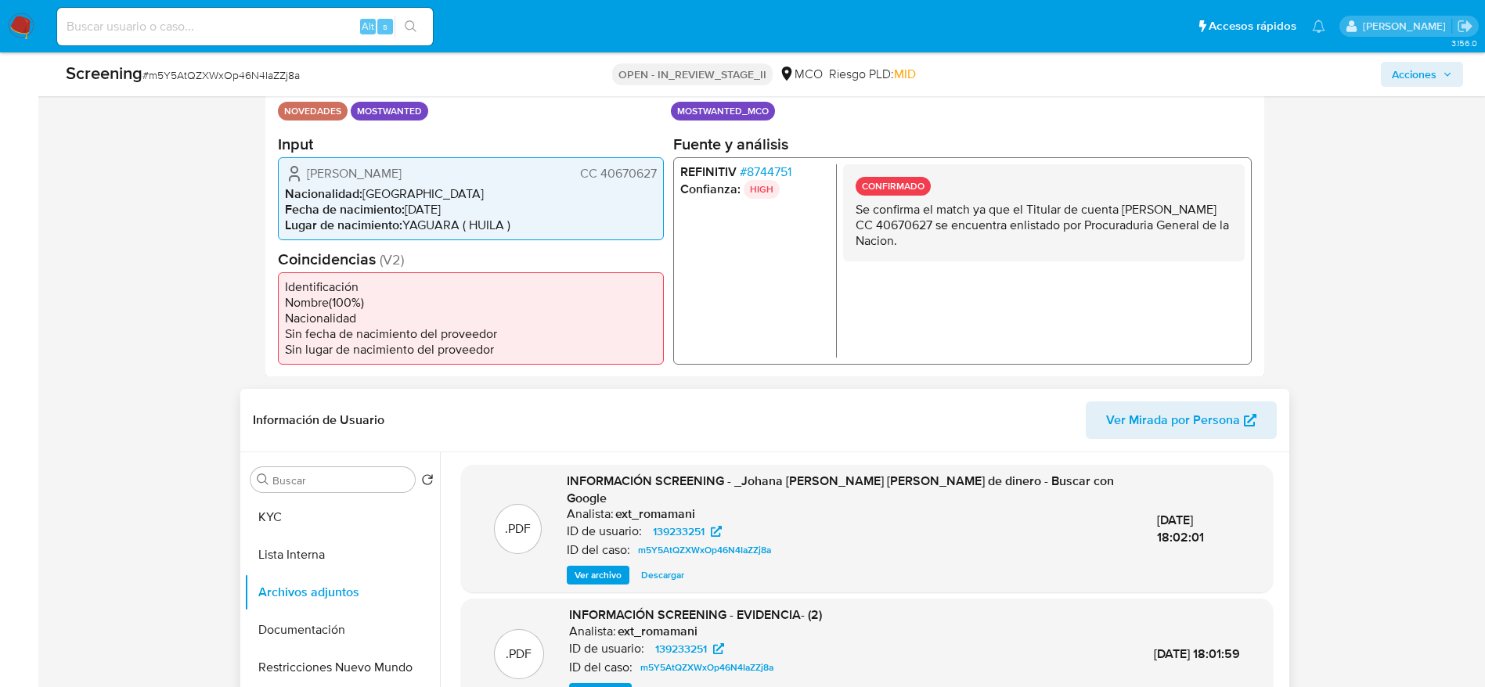
scroll to position [352, 0]
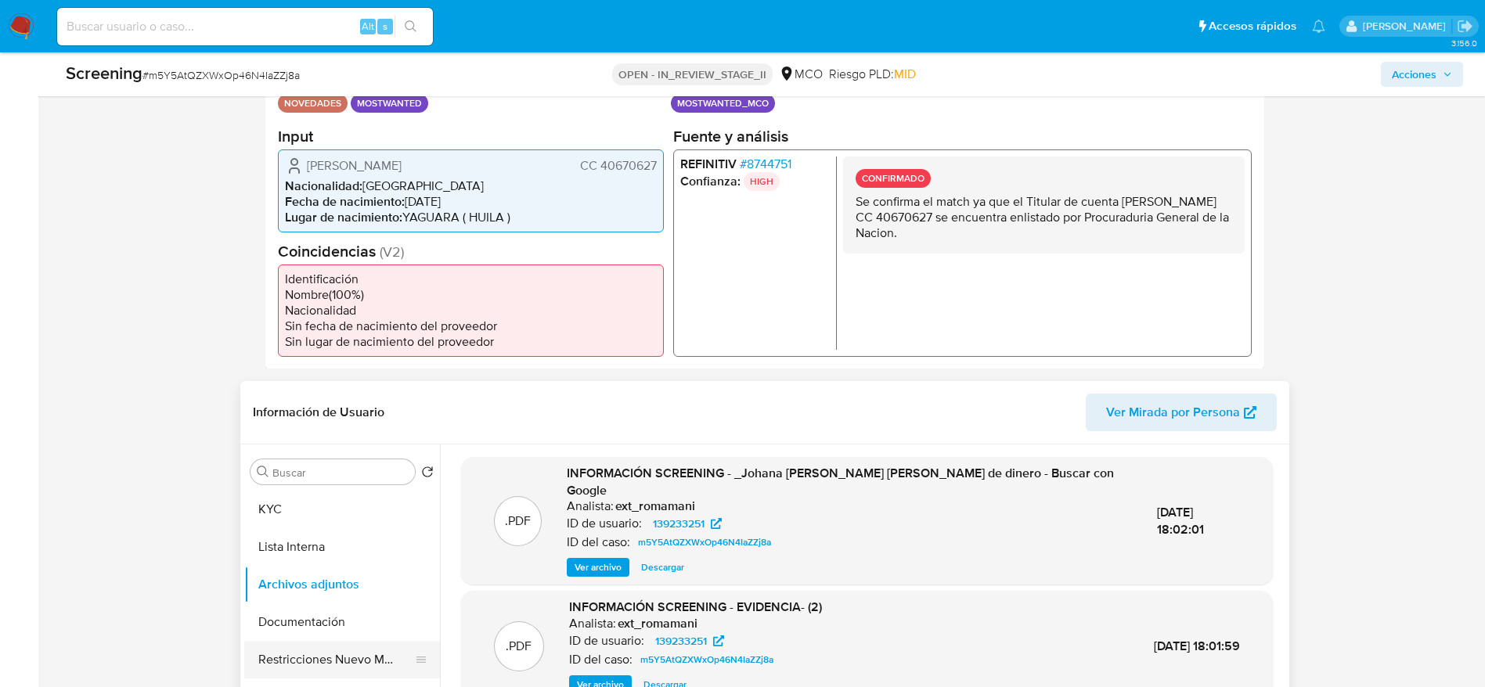
click at [333, 651] on button "Restricciones Nuevo Mundo" at bounding box center [335, 660] width 183 height 38
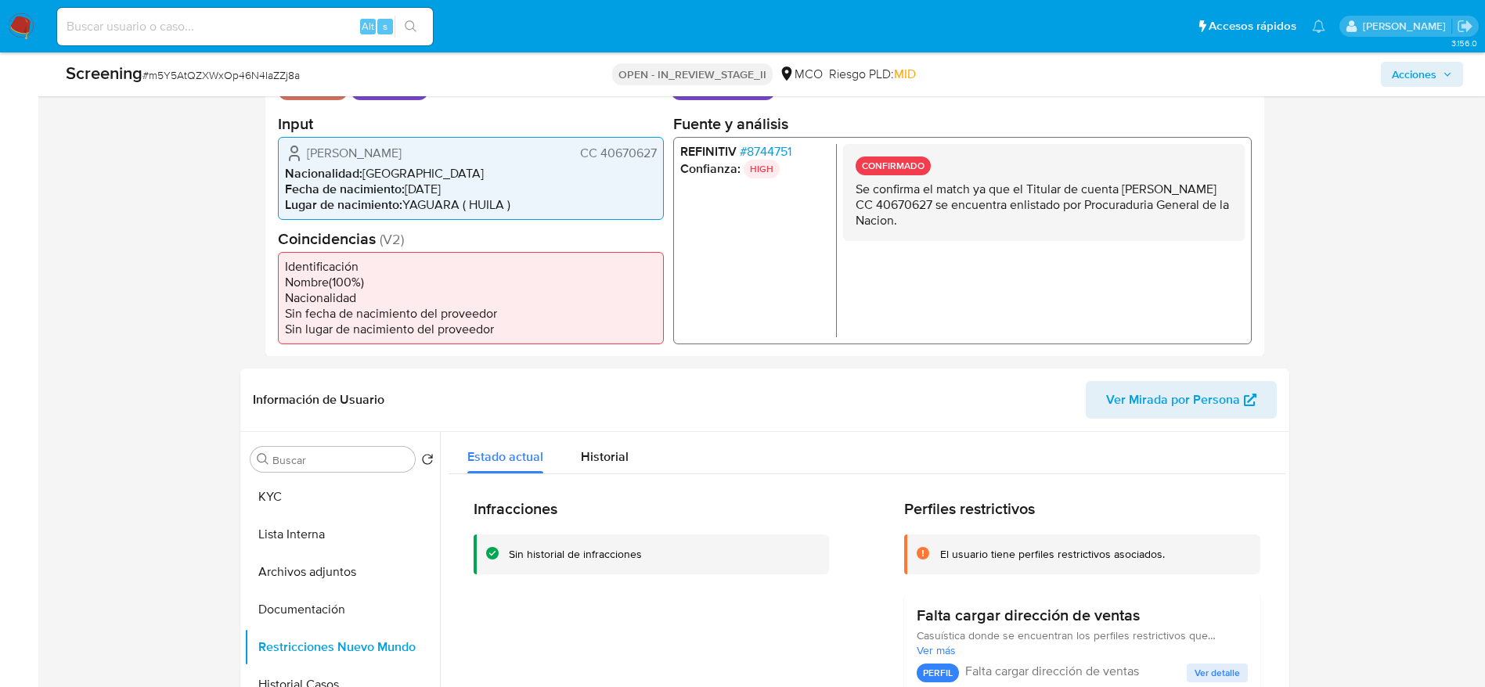
scroll to position [235, 0]
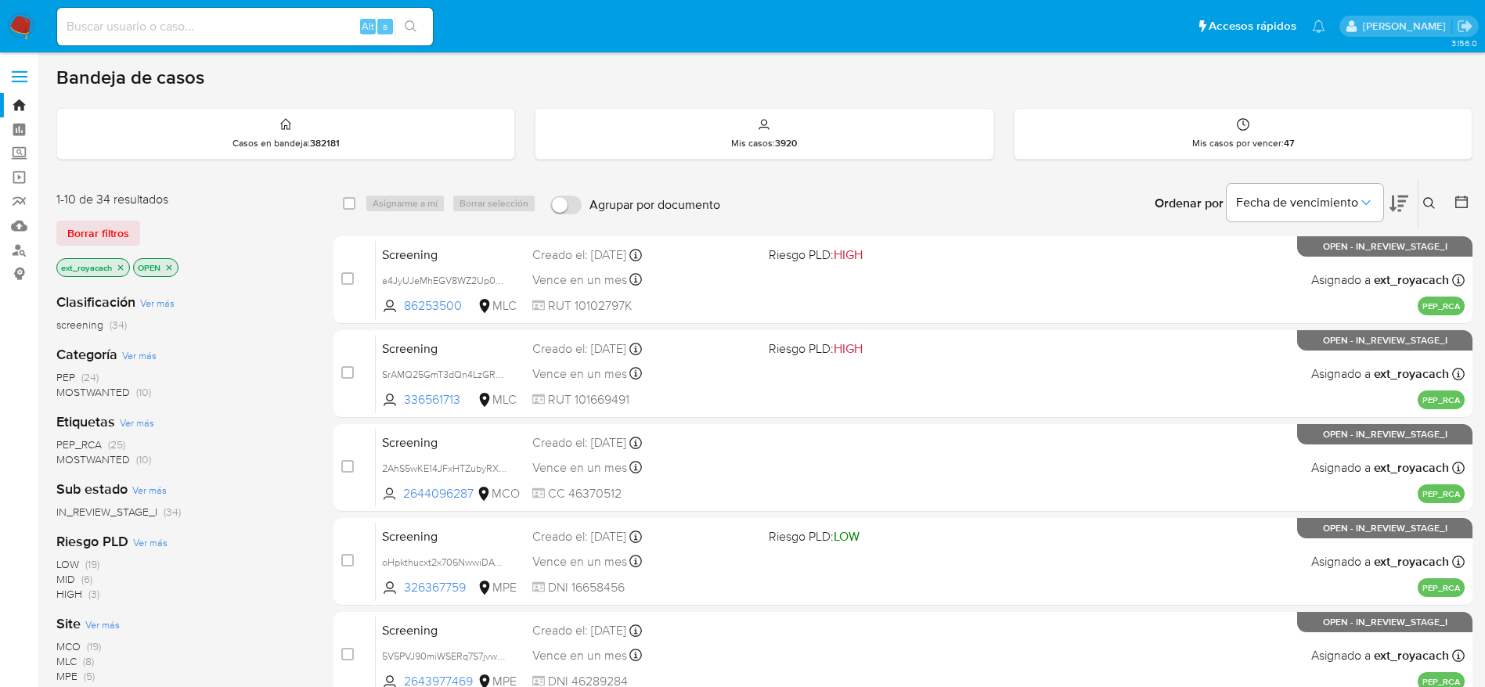
click at [107, 402] on div "Clasificación Ver más screening (34) Categoría Ver más PEP (24) MOSTWANTED (10)…" at bounding box center [182, 546] width 252 height 532
click at [103, 390] on span "MOSTWANTED" at bounding box center [93, 392] width 74 height 16
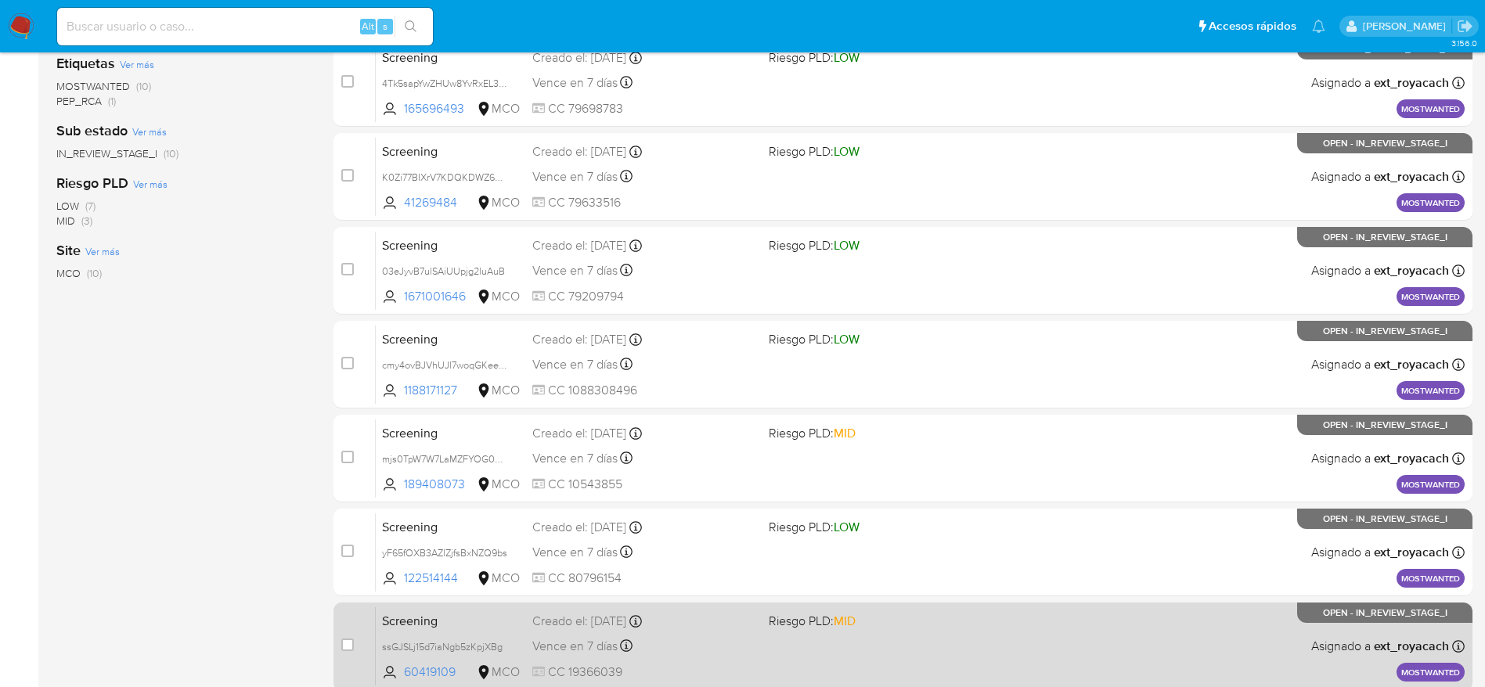
scroll to position [549, 0]
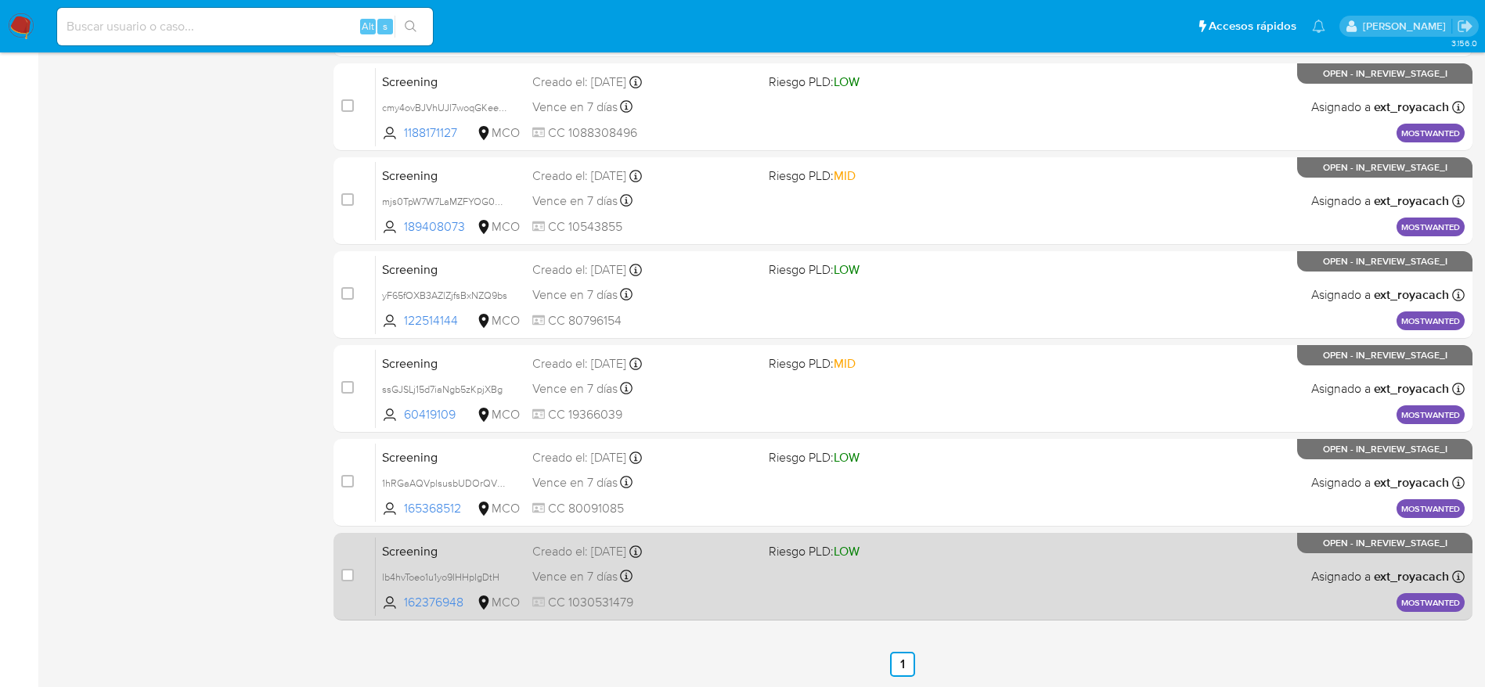
click at [763, 575] on div "Screening lb4hvToeo1u1yo9IHHpIgDtH 162376948 MCO Riesgo PLD: LOW Creado el: 25/…" at bounding box center [920, 576] width 1089 height 79
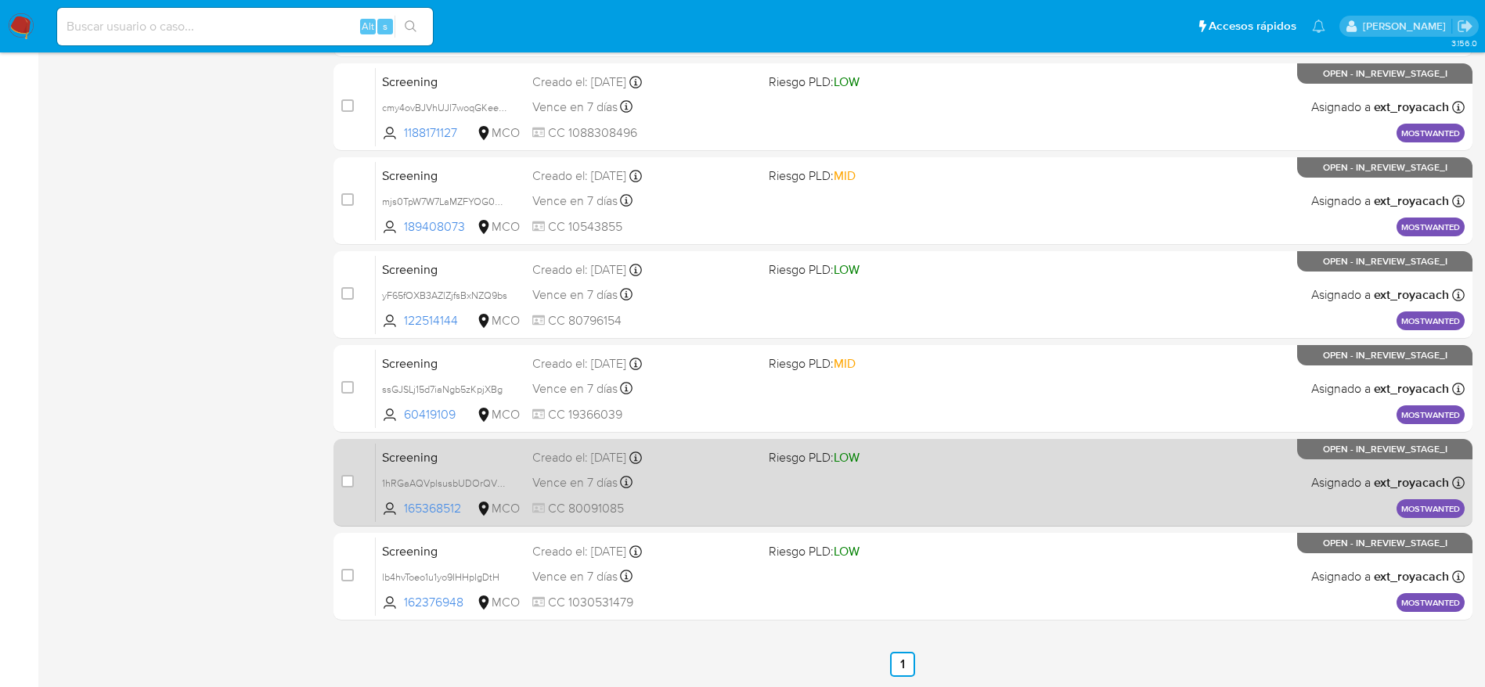
click at [769, 462] on span "Riesgo PLD: LOW" at bounding box center [814, 457] width 91 height 17
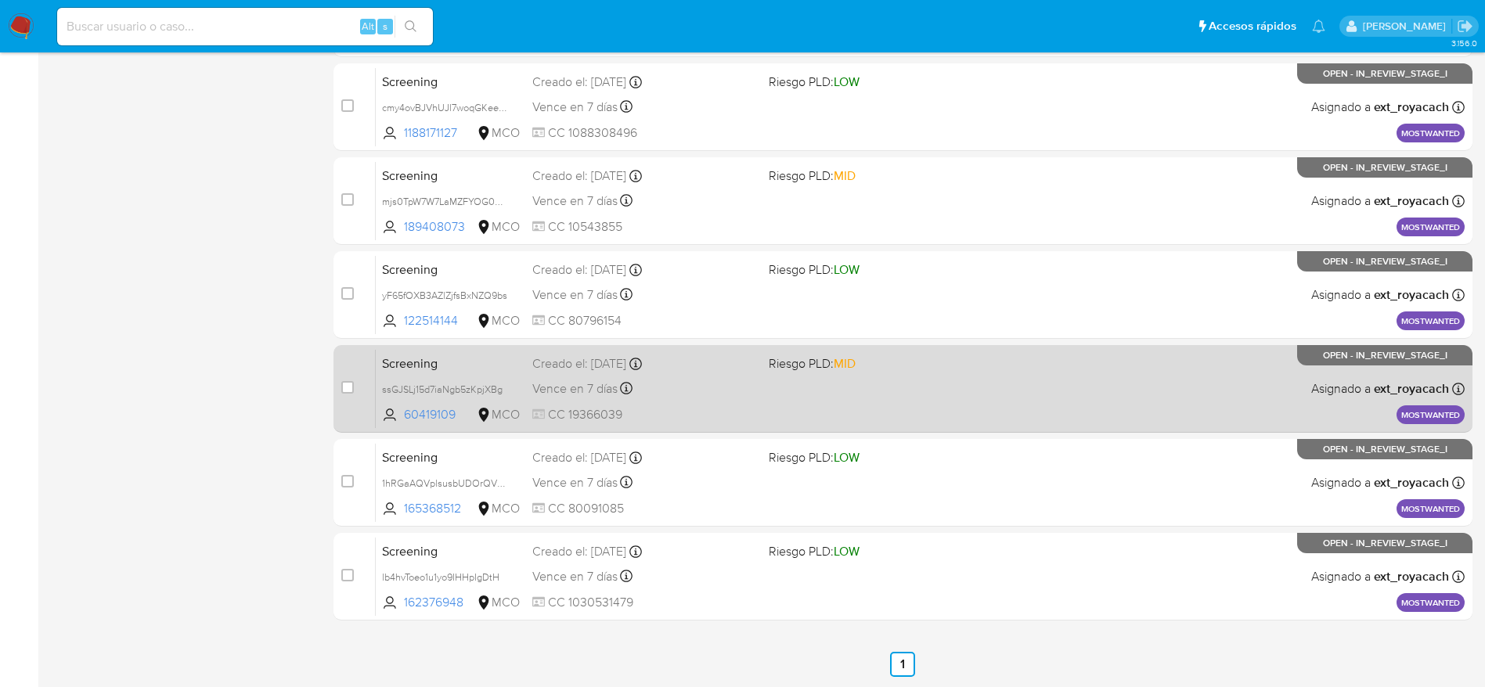
click at [581, 389] on span "Vence en 7 días" at bounding box center [574, 388] width 85 height 17
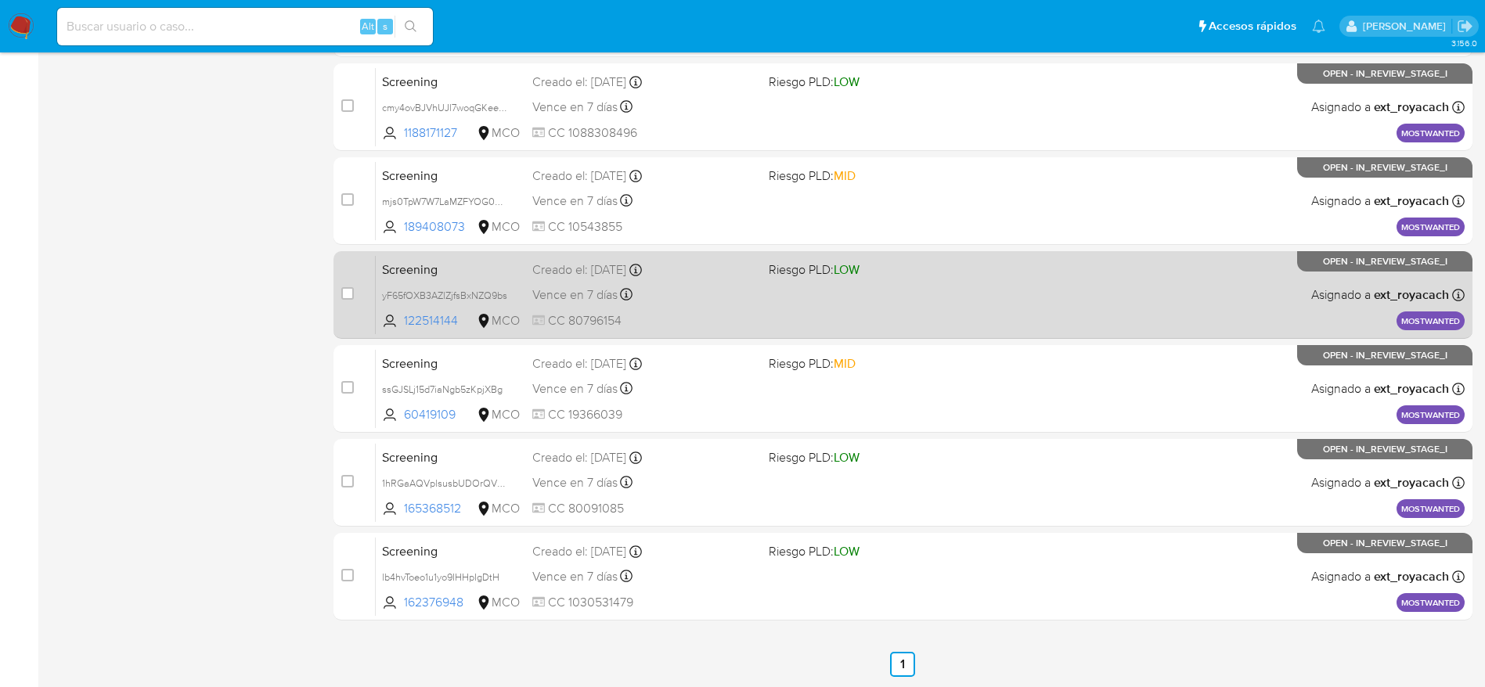
click at [661, 283] on div "Screening yF65fOXB3AZlZjfsBxNZQ9bs 122514144 MCO Riesgo PLD: LOW Creado el: 25/…" at bounding box center [920, 294] width 1089 height 79
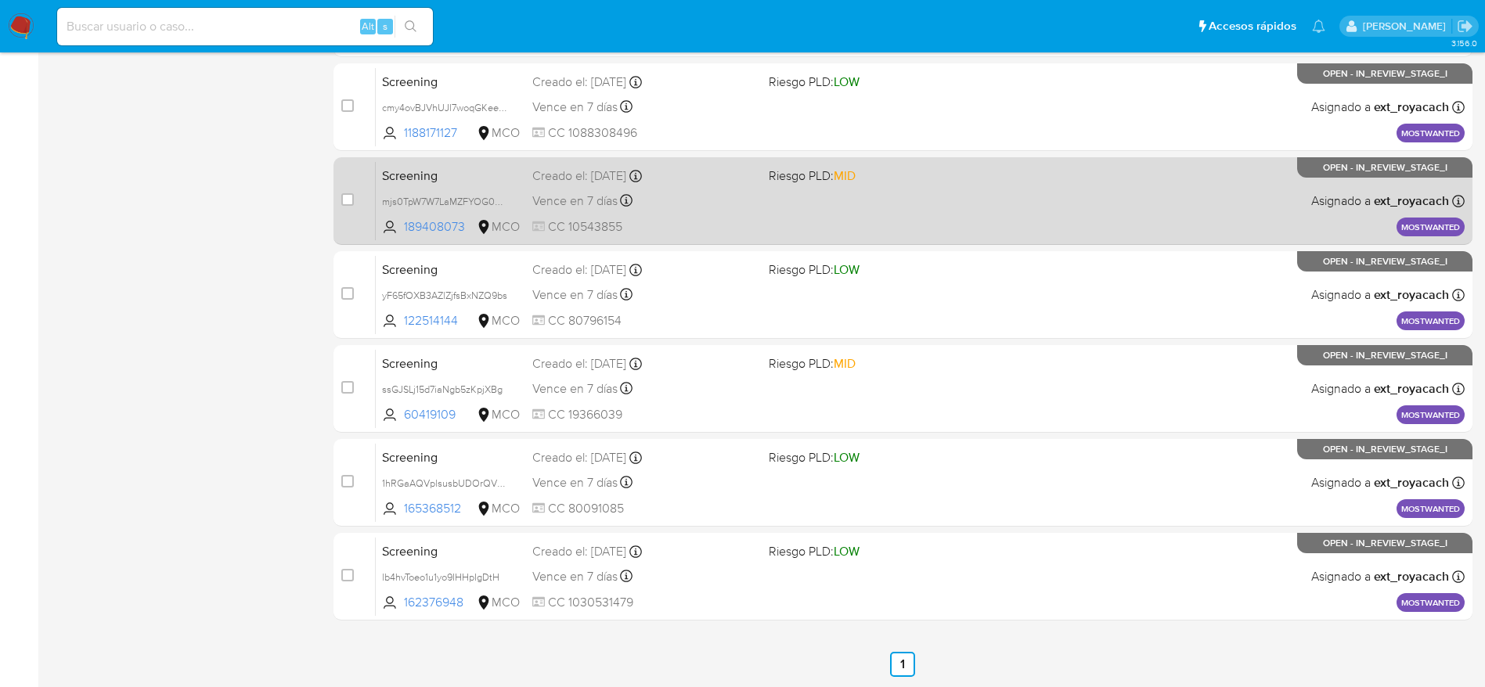
click at [797, 219] on div "Screening mjs0TpW7W7LaMZFYOG0SbrU7 189408073 MCO Riesgo PLD: MID Creado el: 25/…" at bounding box center [920, 200] width 1089 height 79
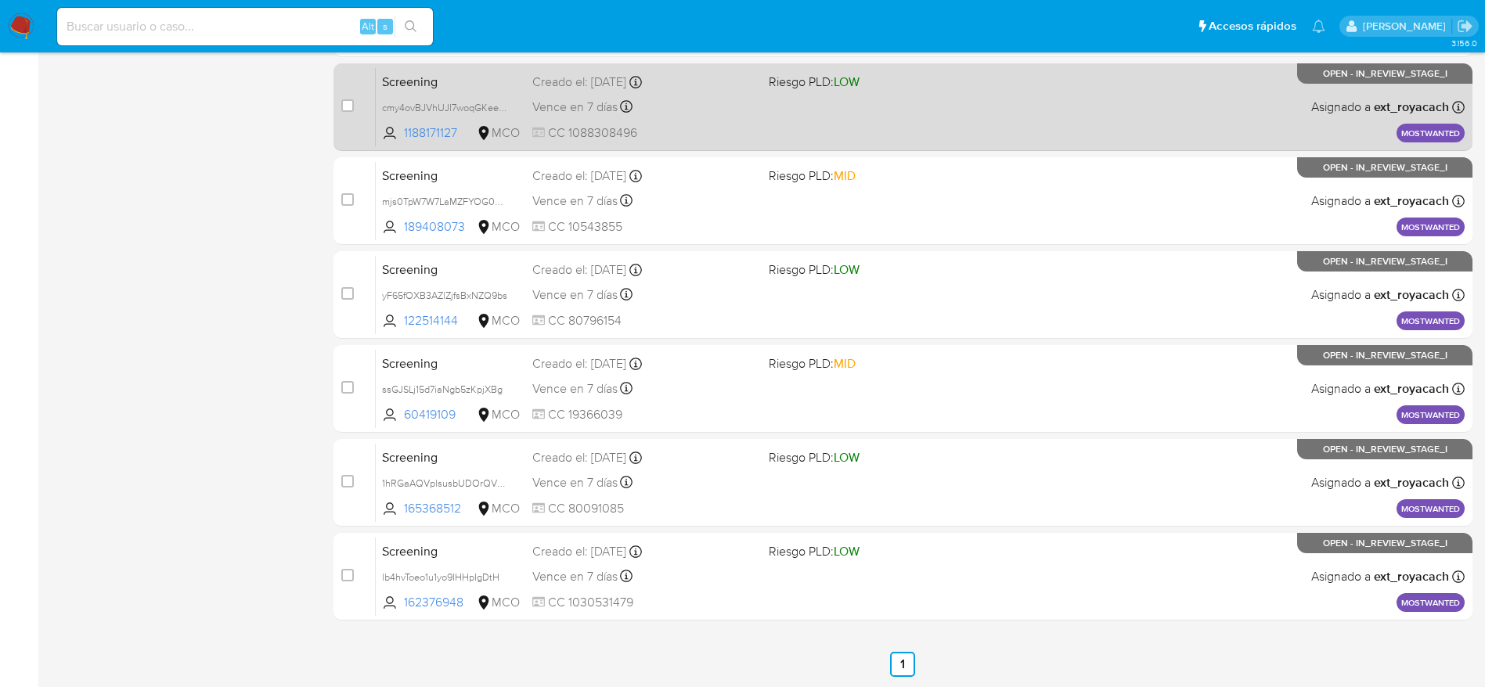
click at [679, 124] on span "CC 1088308496" at bounding box center [644, 132] width 224 height 17
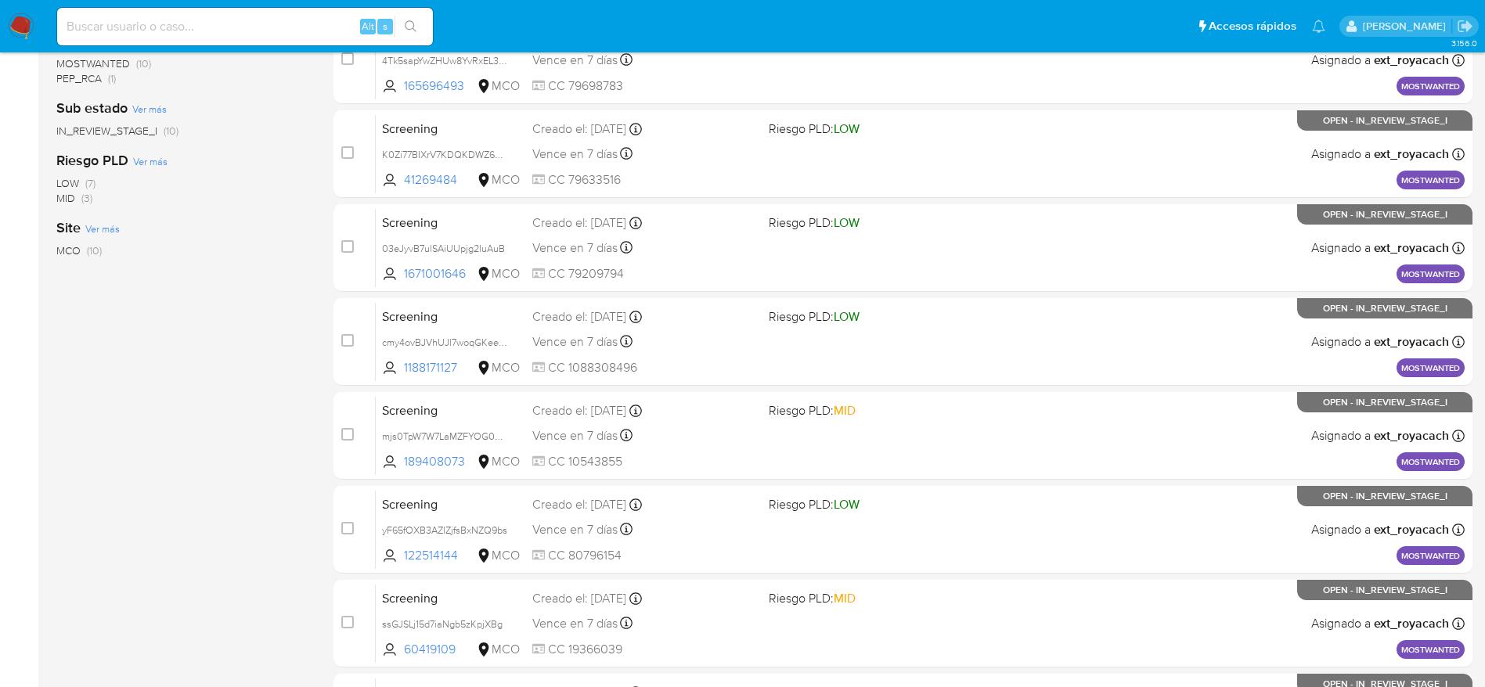
scroll to position [196, 0]
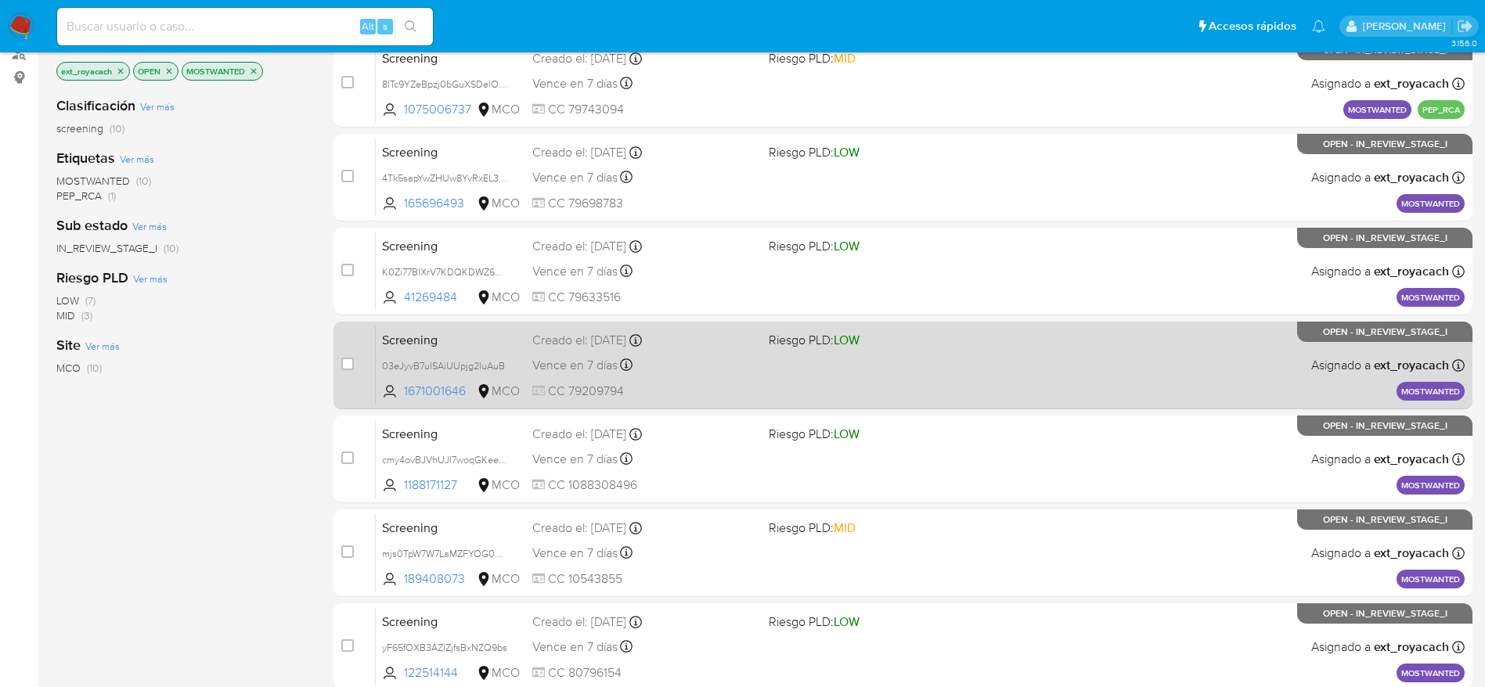
click at [677, 355] on div "Vence en 7 días Vence el 02/09/2025 07:05:50" at bounding box center [644, 365] width 224 height 21
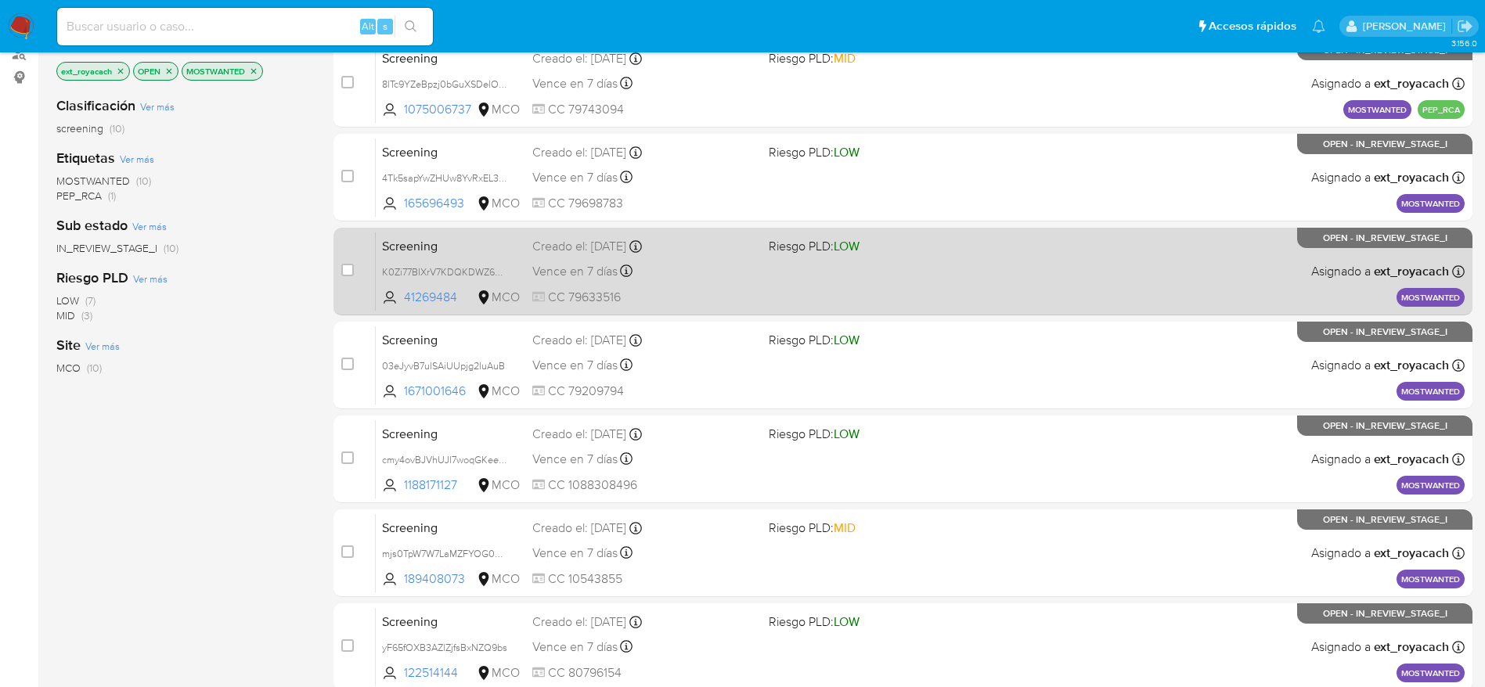
click at [650, 247] on div "Creado el: 25/08/2025 Creado el: 25/08/2025 07:05:51" at bounding box center [644, 246] width 224 height 17
click at [804, 228] on div "case-item-checkbox No es posible asignar el caso Screening K0Zi77BIXrV7KDQKDWZ6…" at bounding box center [902, 272] width 1139 height 88
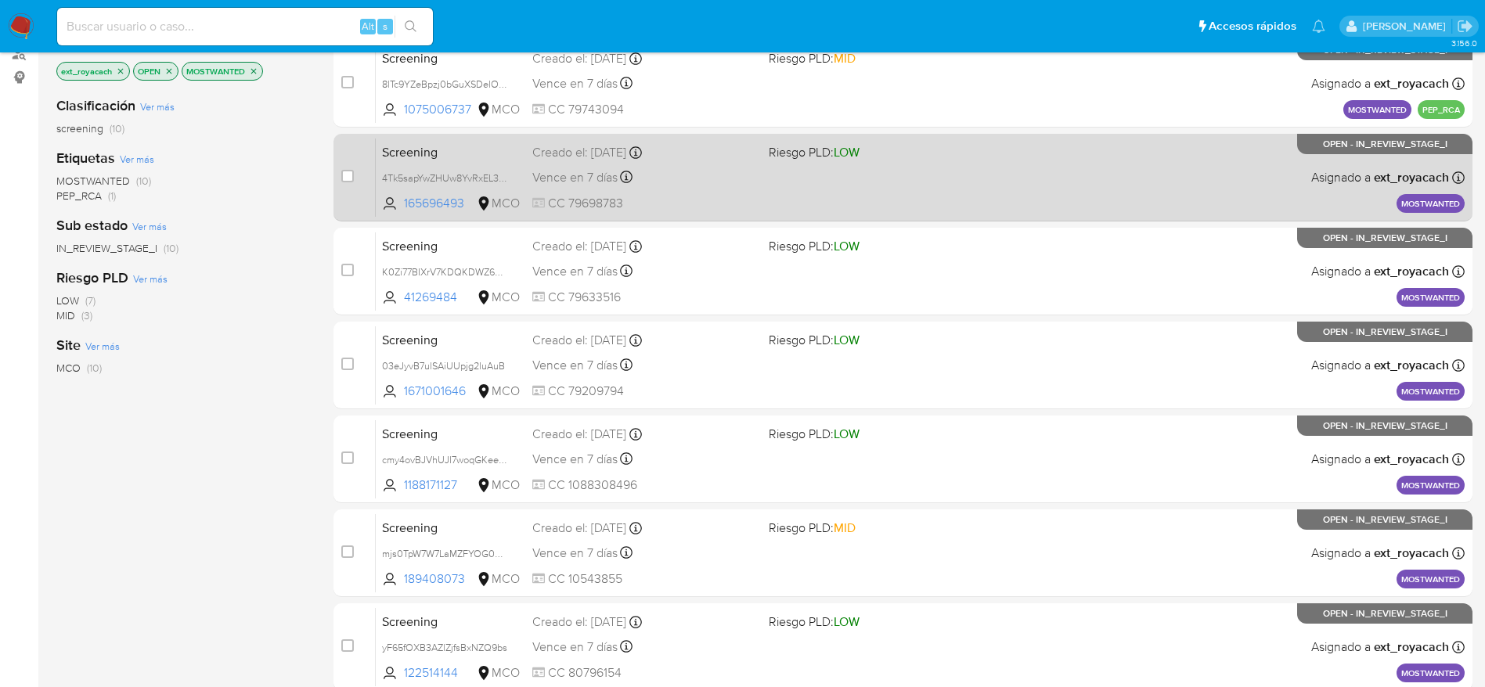
click at [780, 179] on div "Screening 4Tk5sapYwZHUw8YvRxEL3jeM 165696493 MCO Riesgo PLD: LOW Creado el: 25/…" at bounding box center [920, 177] width 1089 height 79
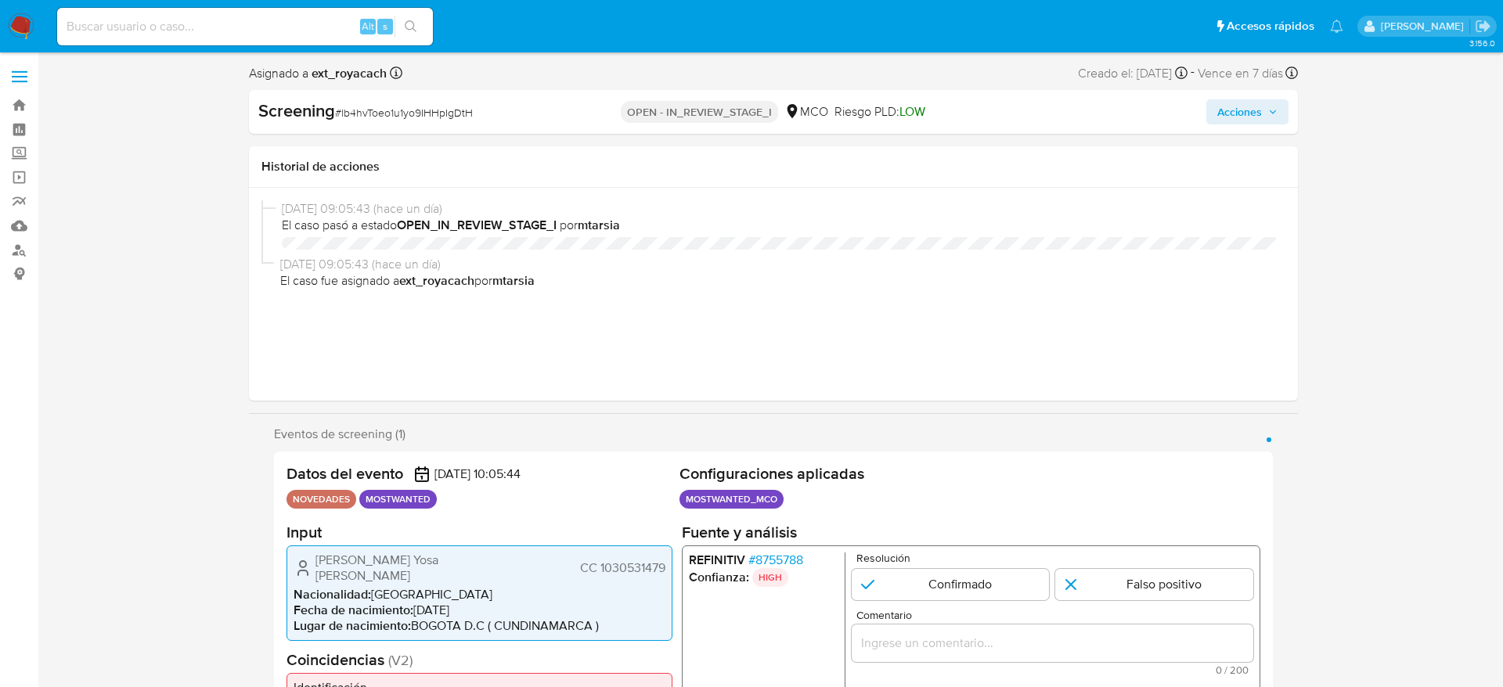
select select "10"
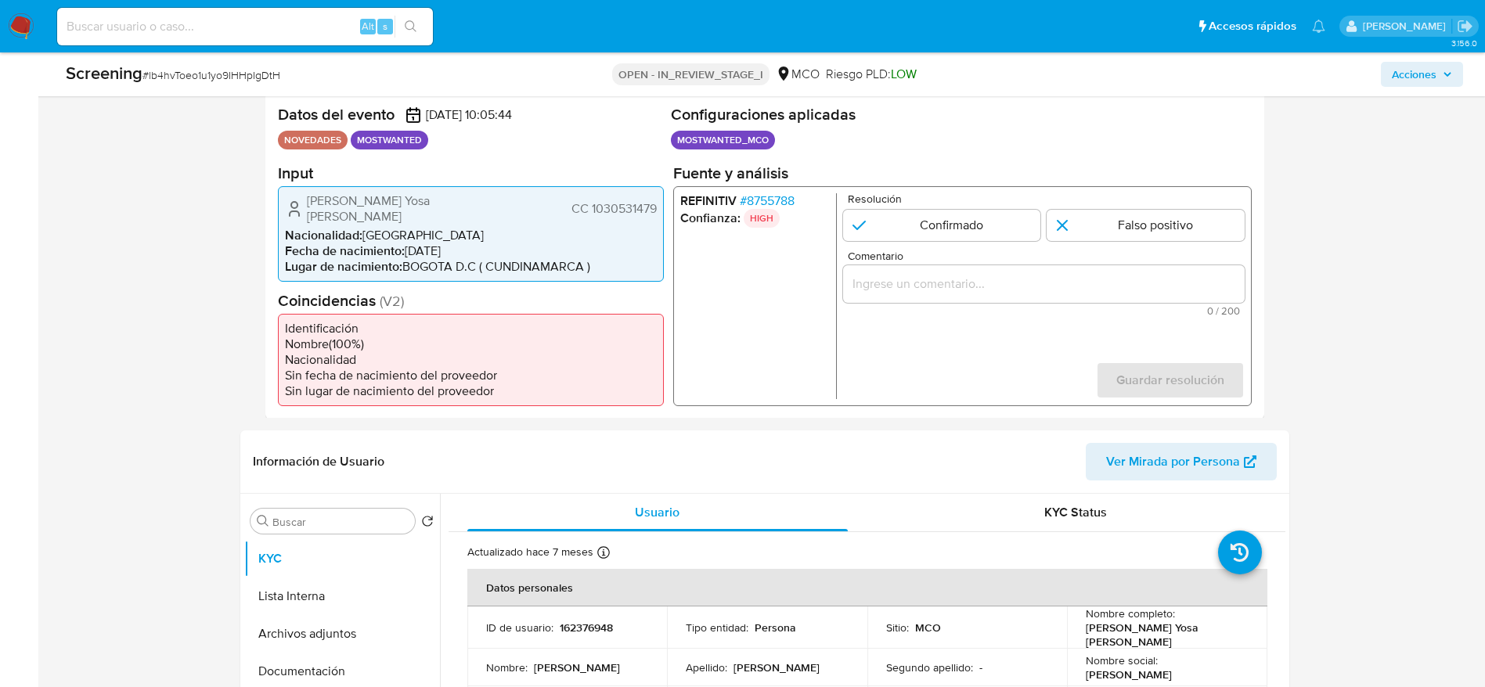
scroll to position [117, 0]
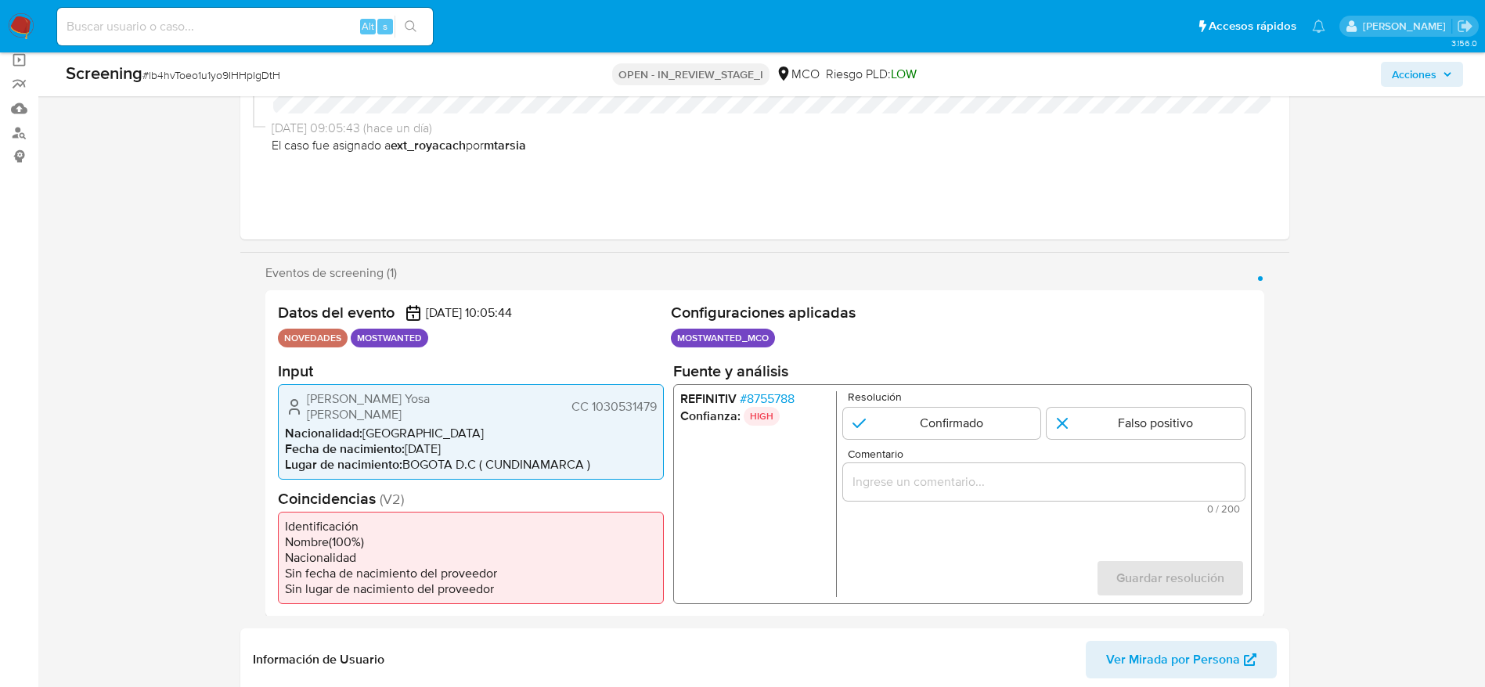
drag, startPoint x: 303, startPoint y: 402, endPoint x: 657, endPoint y: 404, distance: 353.8
click at [657, 404] on div "[PERSON_NAME] Yosa [PERSON_NAME] 1030531479 Nacionalidad : Colombia Fecha de na…" at bounding box center [471, 431] width 386 height 95
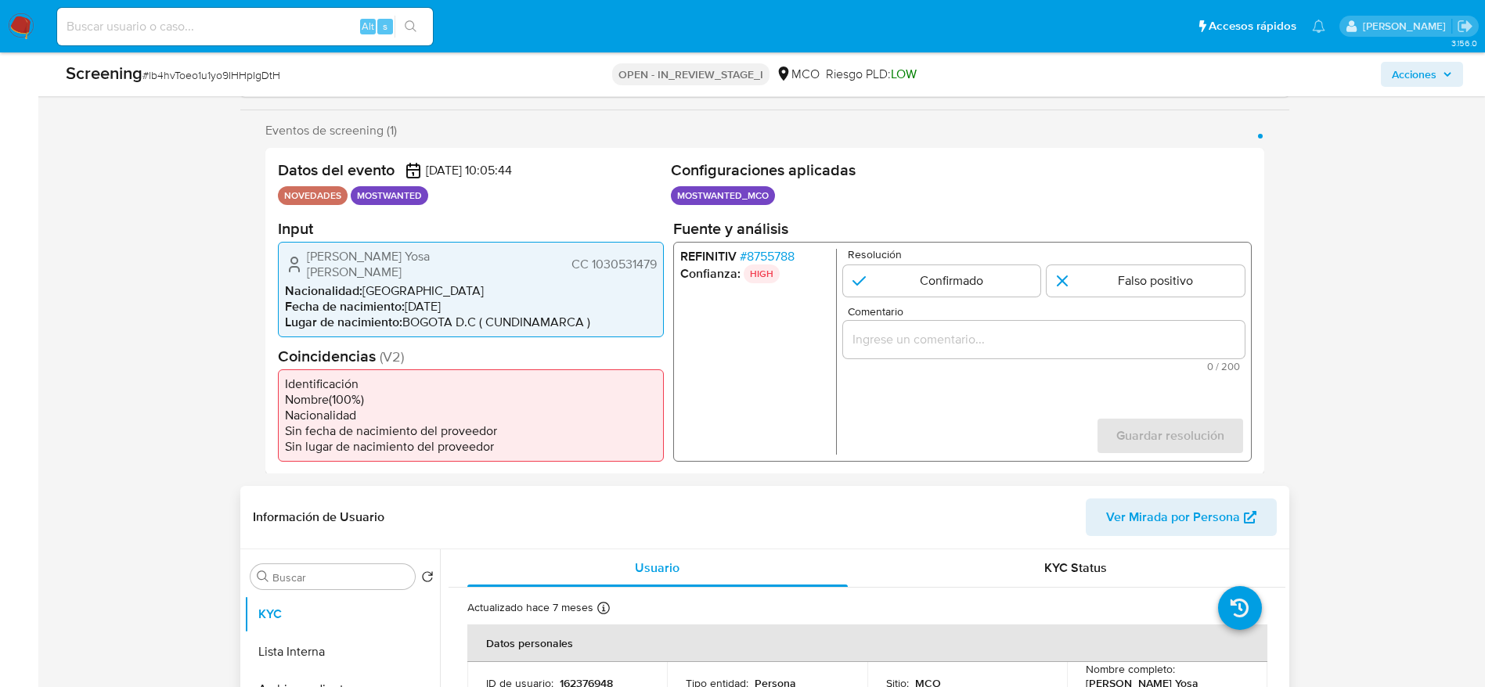
scroll to position [470, 0]
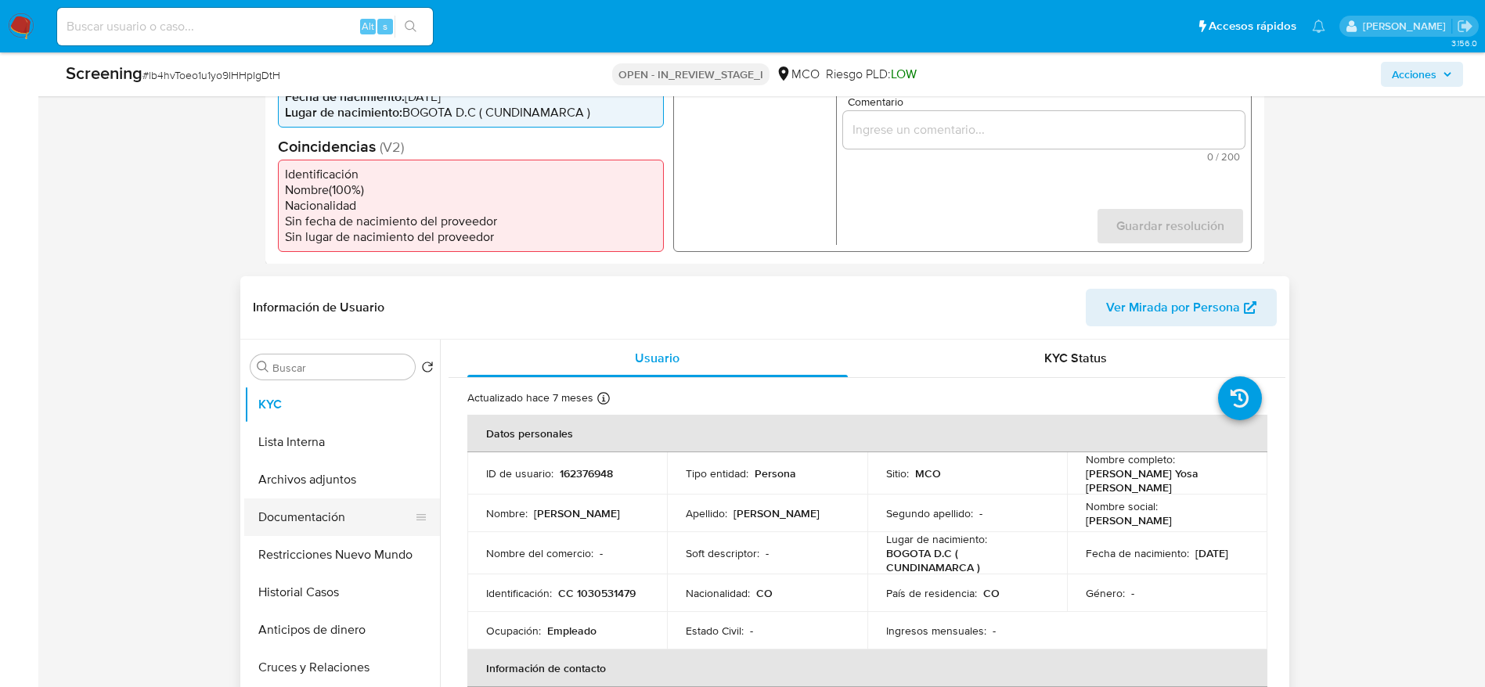
click at [348, 502] on button "Documentación" at bounding box center [335, 518] width 183 height 38
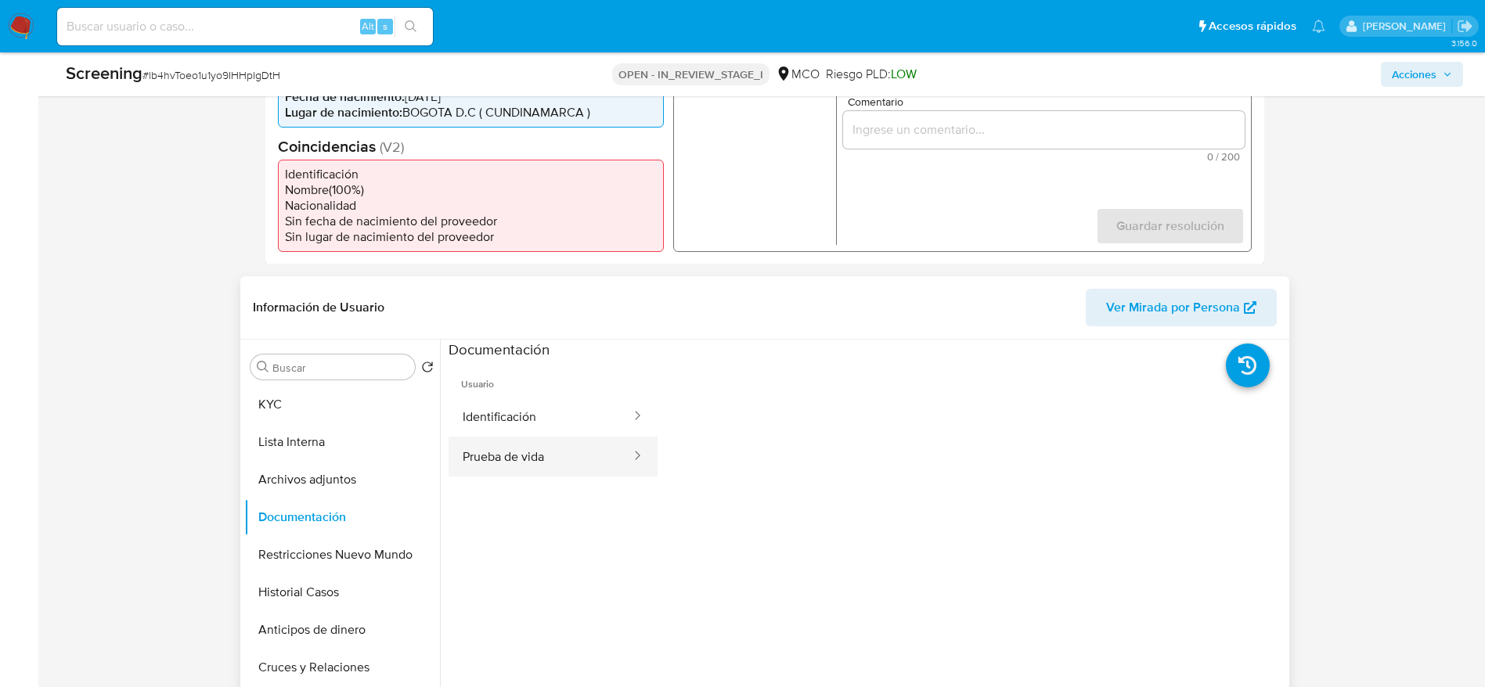
click at [536, 438] on button "Prueba de vida" at bounding box center [541, 457] width 184 height 40
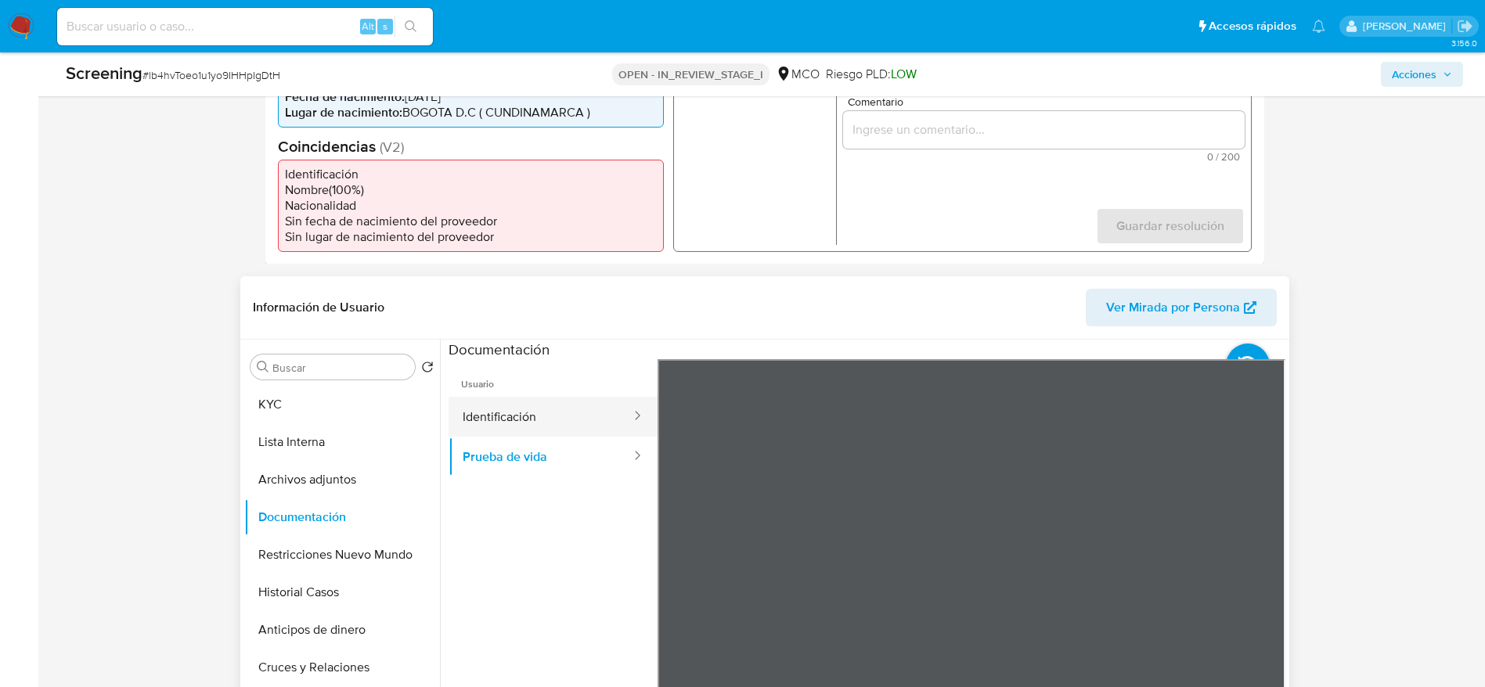
click at [582, 397] on button "Identificación" at bounding box center [541, 417] width 184 height 40
click at [521, 443] on button "Prueba de vida" at bounding box center [541, 457] width 184 height 40
click at [529, 404] on button "Identificación" at bounding box center [541, 417] width 184 height 40
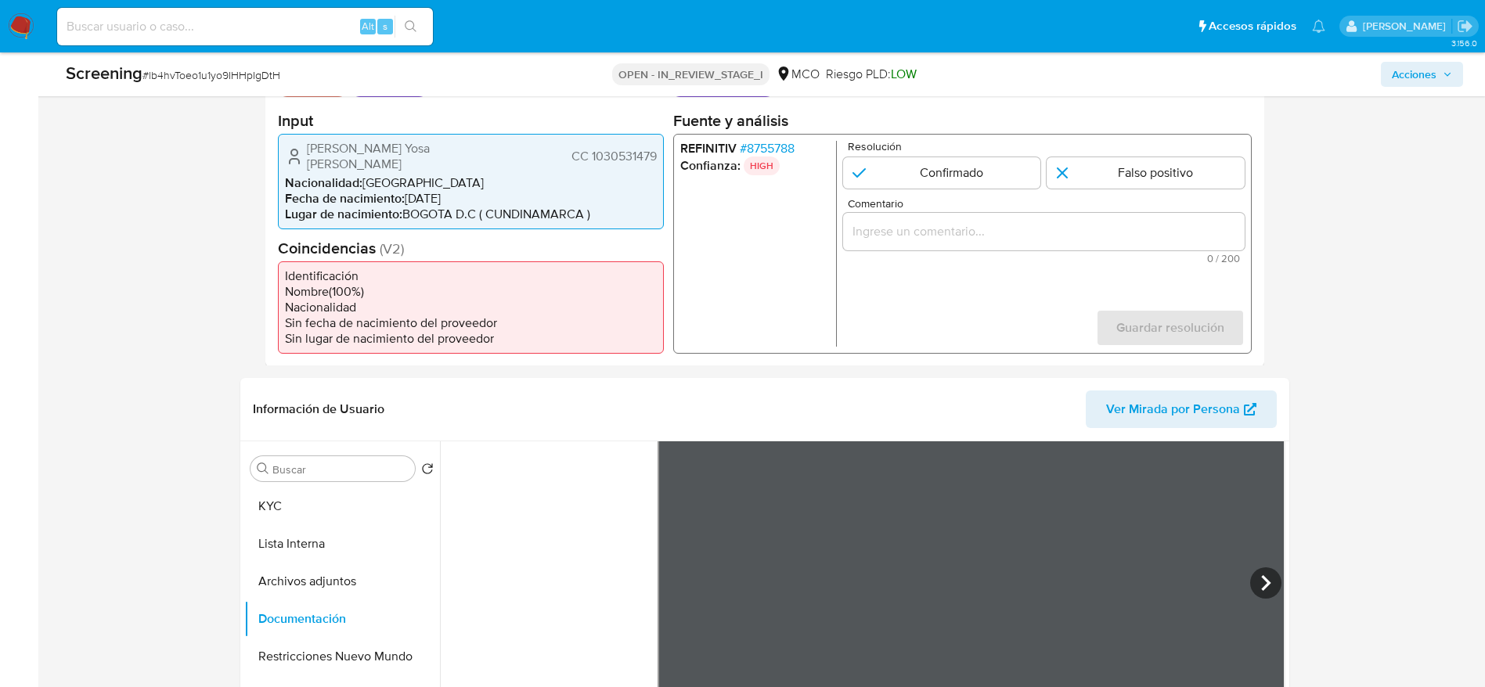
scroll to position [235, 0]
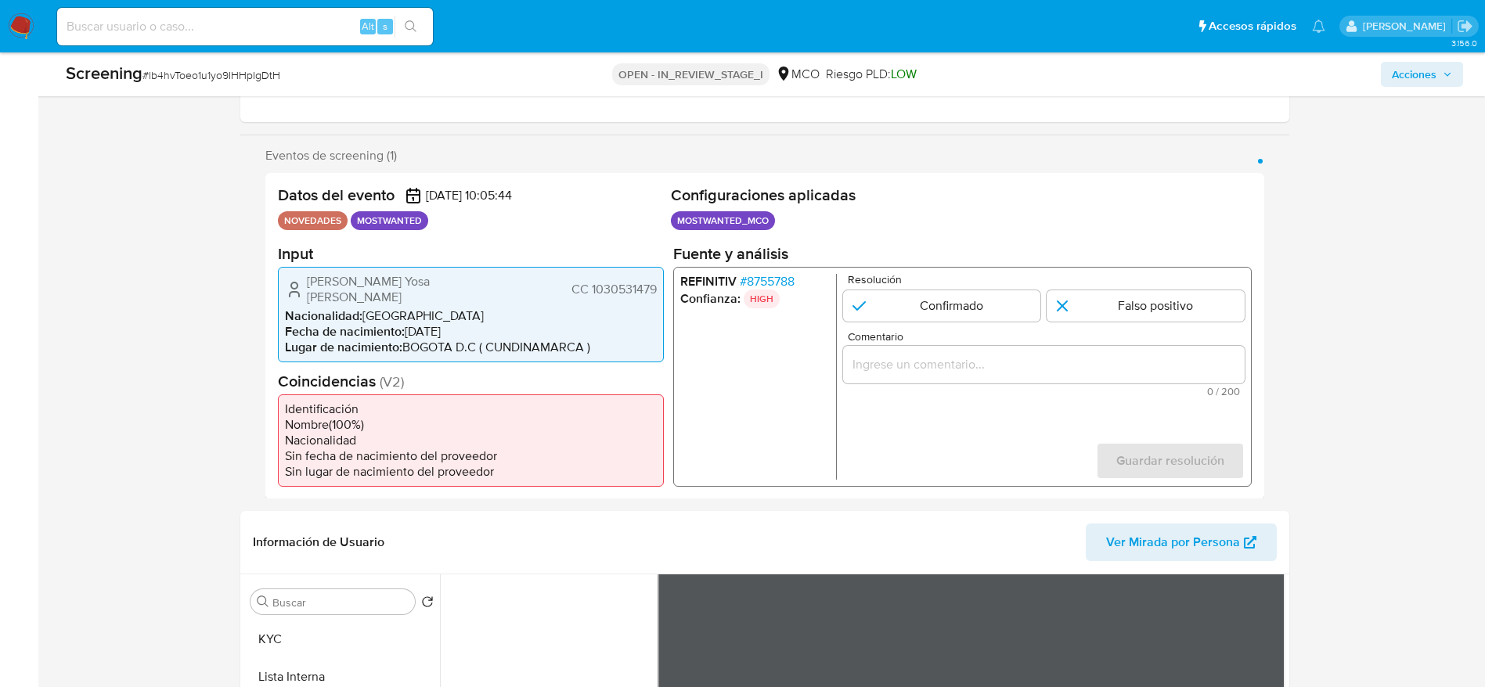
drag, startPoint x: 319, startPoint y: 399, endPoint x: 351, endPoint y: 435, distance: 48.8
click at [351, 435] on ul "Identificación Nombre ( 100 %) Nacionalidad Sin fecha de nacimiento del proveed…" at bounding box center [471, 440] width 386 height 92
click at [319, 282] on span "Juan Carlos Yosa Rodriguez" at bounding box center [405, 288] width 196 height 31
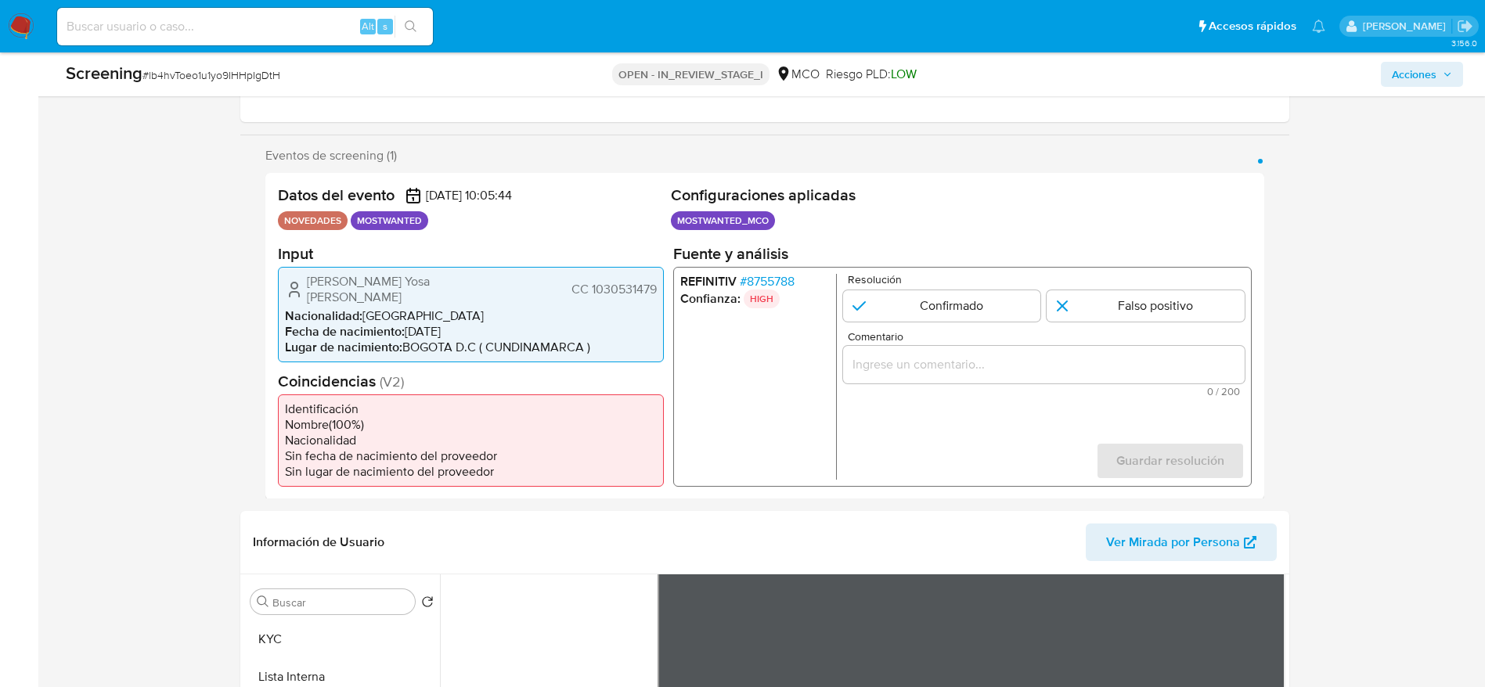
click at [427, 286] on span "Juan Carlos Yosa Rodriguez" at bounding box center [405, 288] width 196 height 31
click at [378, 284] on span "Juan Carlos Yosa Rodriguez" at bounding box center [405, 288] width 196 height 31
click at [620, 281] on span "CC 1030531479" at bounding box center [613, 289] width 85 height 16
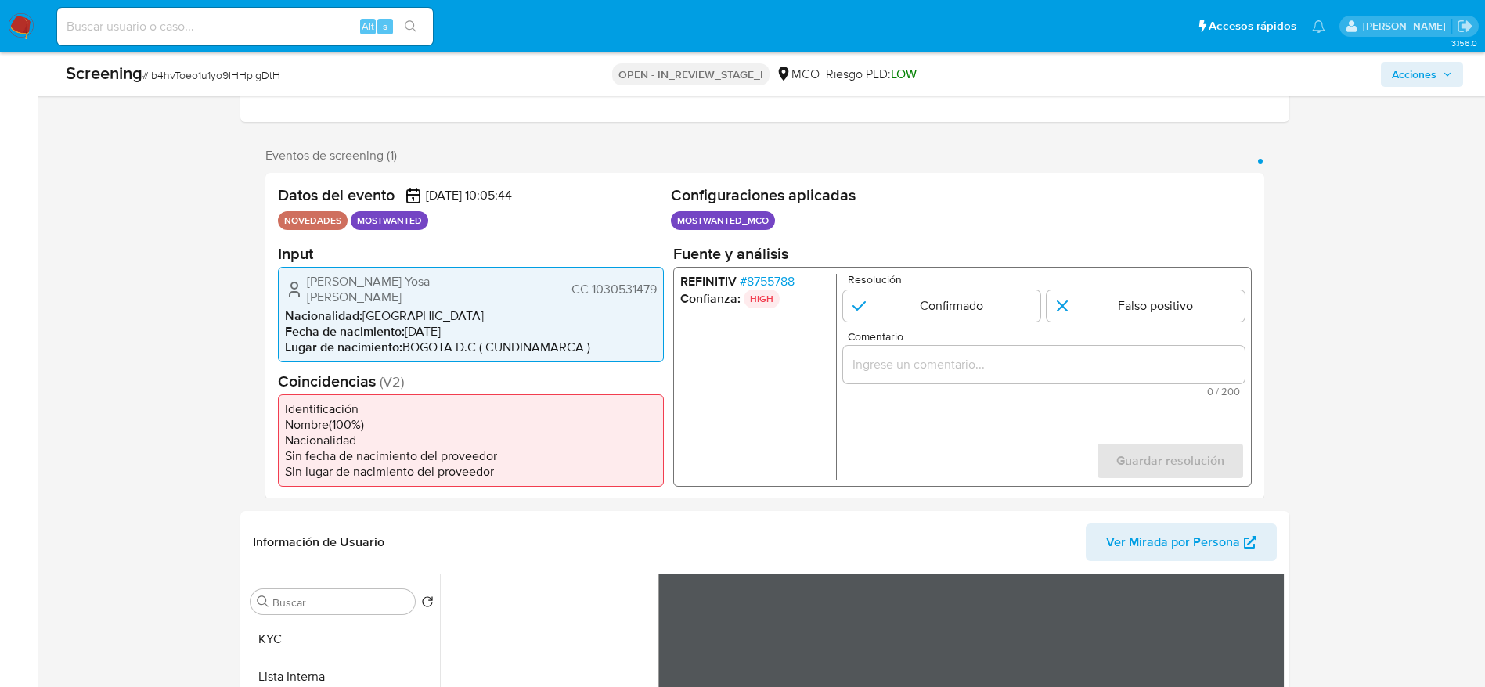
drag, startPoint x: 620, startPoint y: 281, endPoint x: 974, endPoint y: 20, distance: 439.4
click at [621, 281] on span "CC 1030531479" at bounding box center [613, 289] width 85 height 16
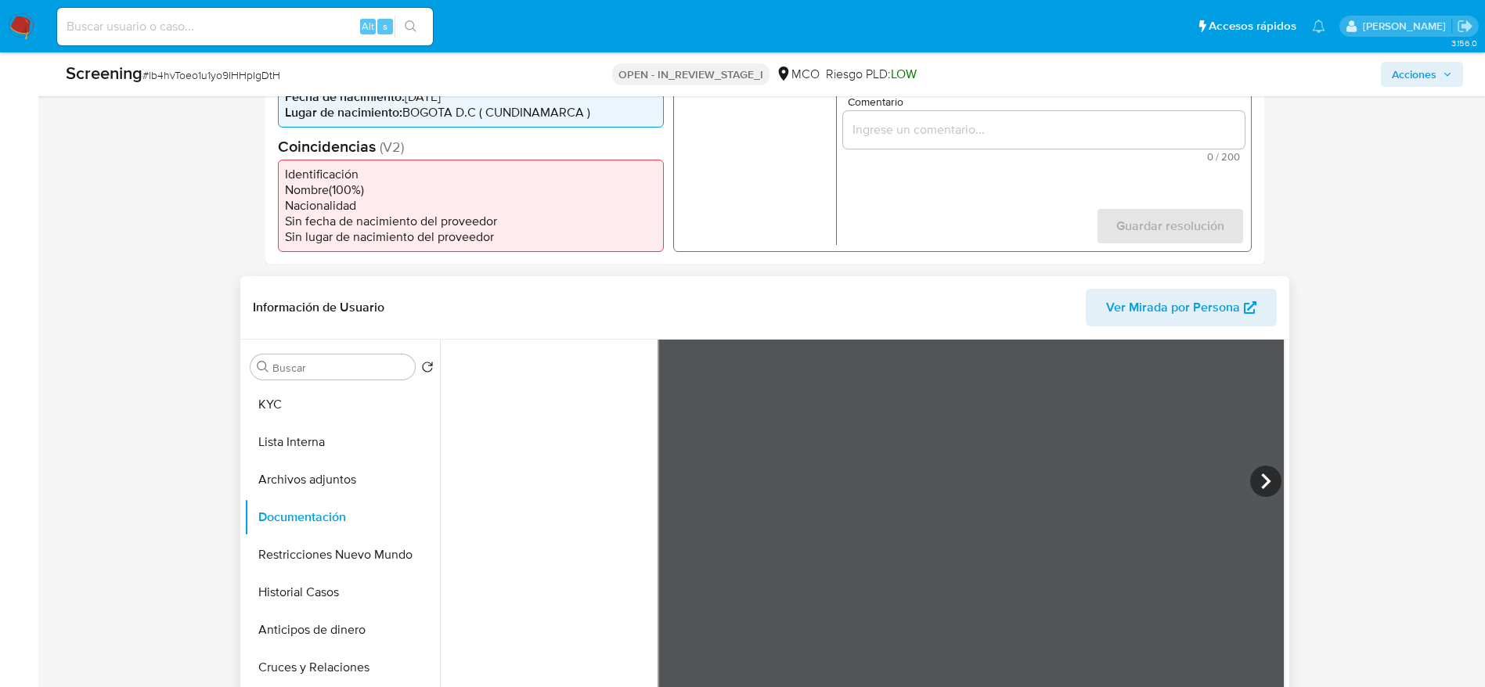
scroll to position [449, 0]
click at [1265, 472] on icon at bounding box center [1265, 481] width 31 height 31
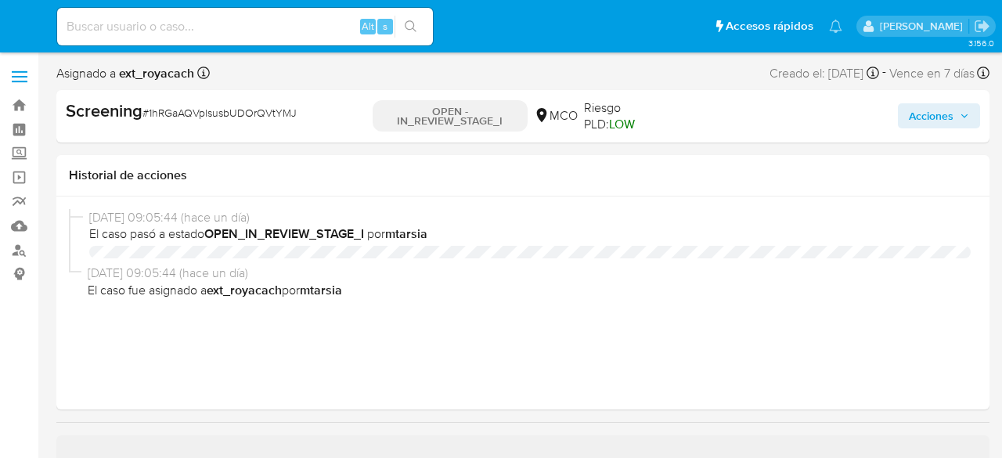
select select "10"
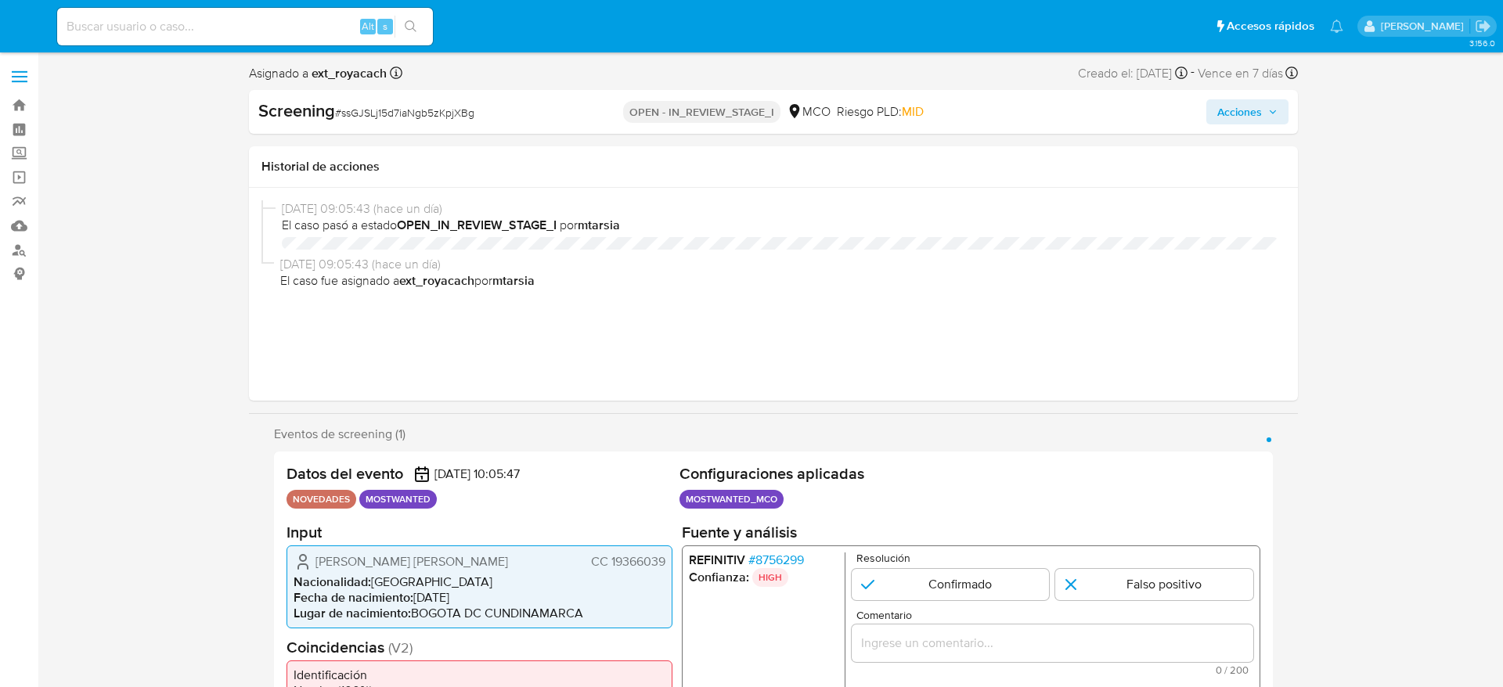
select select "10"
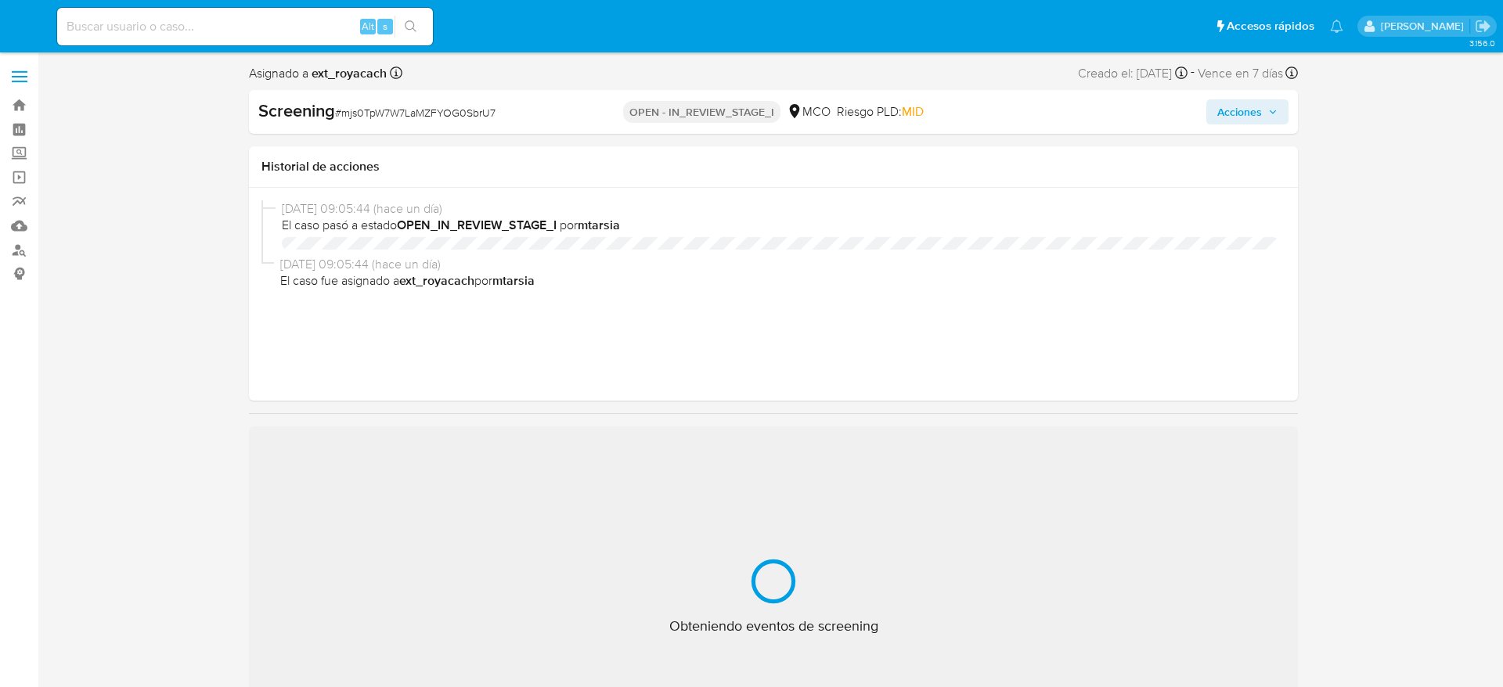
select select "10"
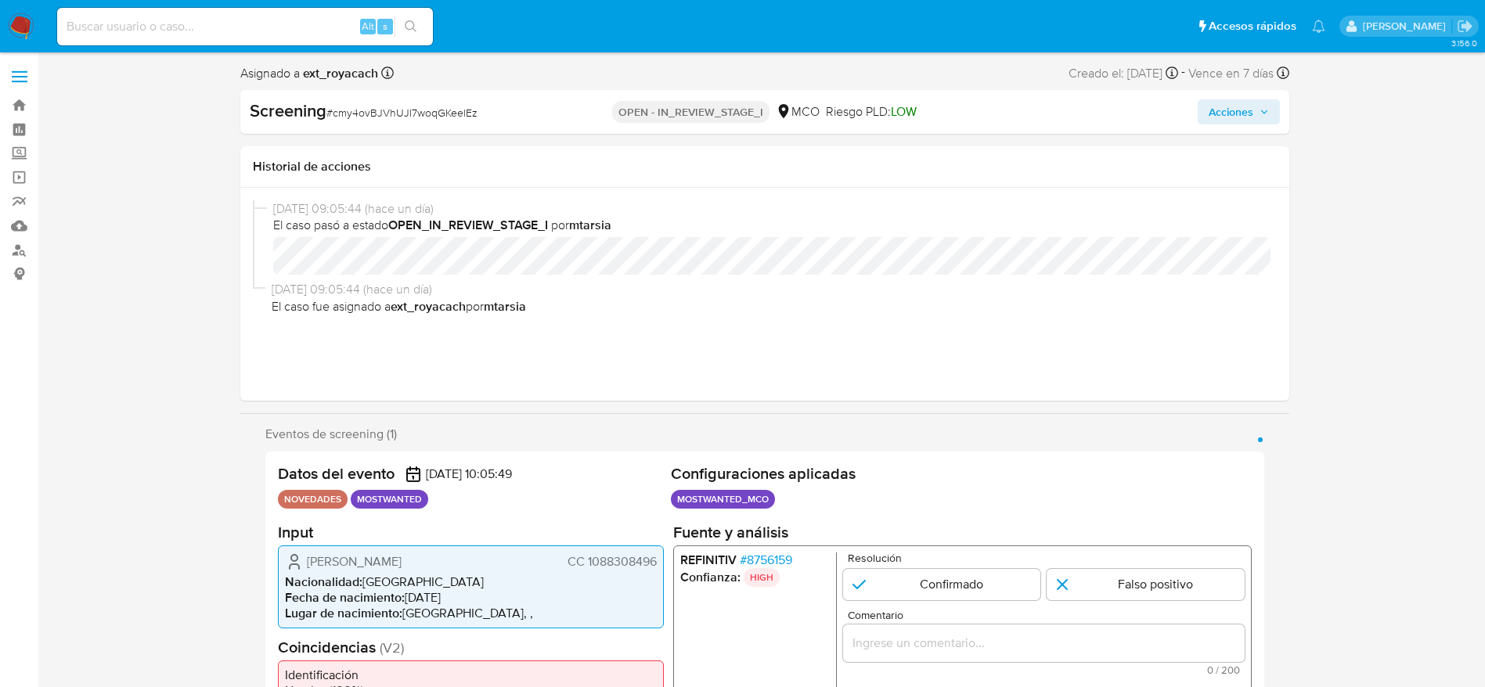
select select "10"
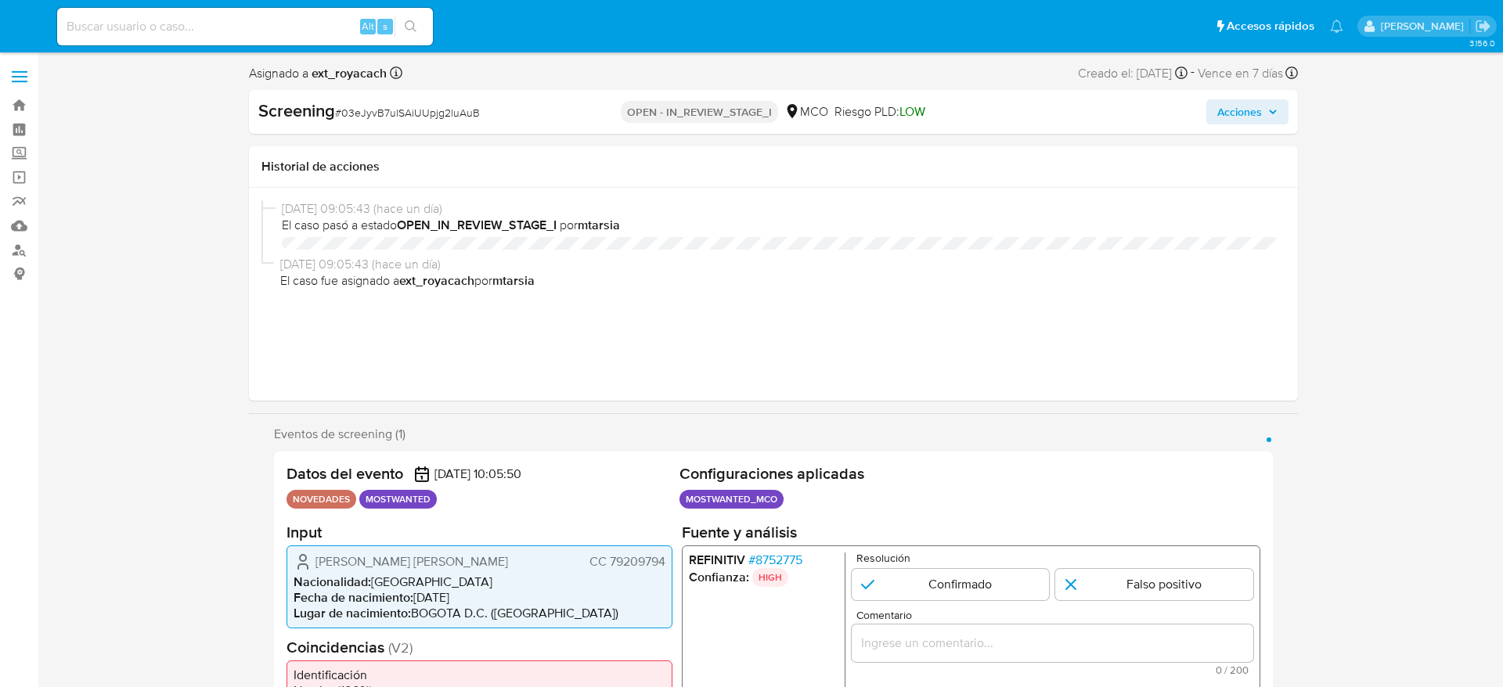
select select "10"
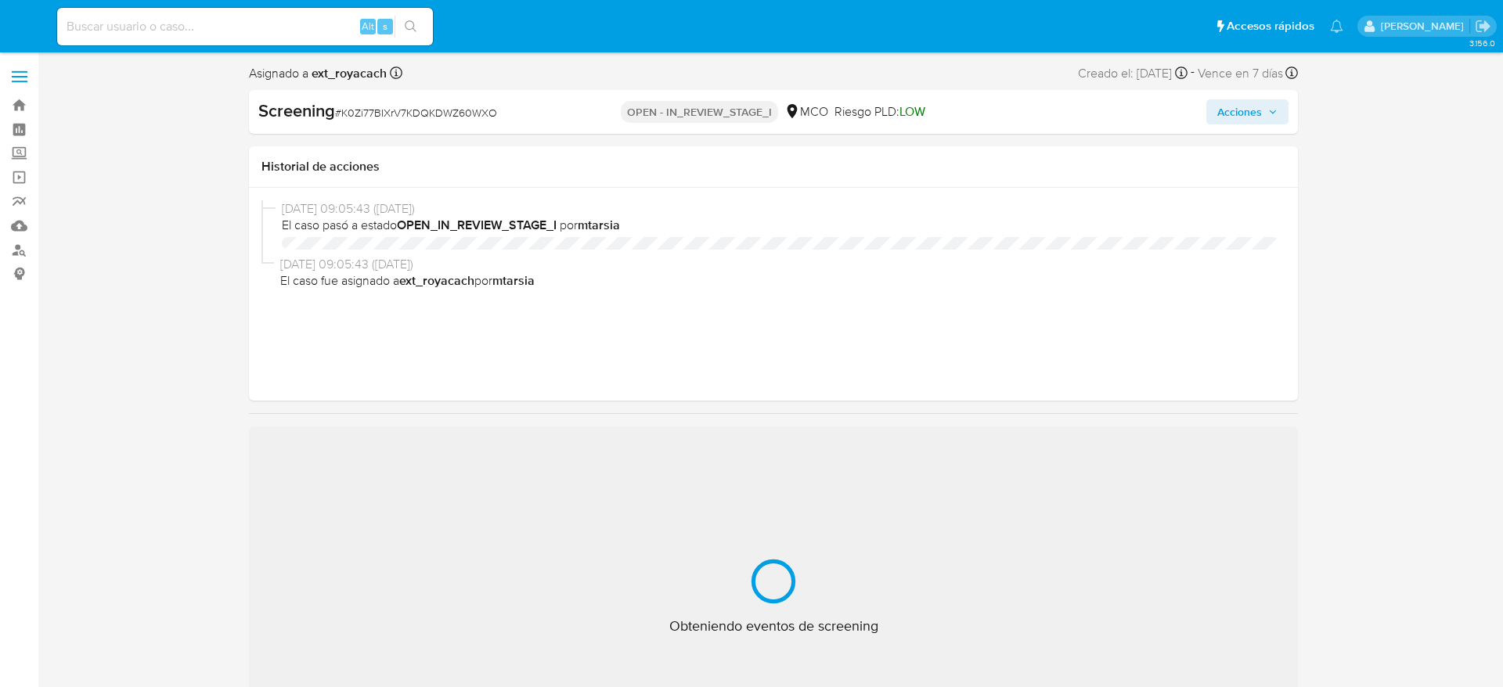
select select "10"
